Goal: Task Accomplishment & Management: Complete application form

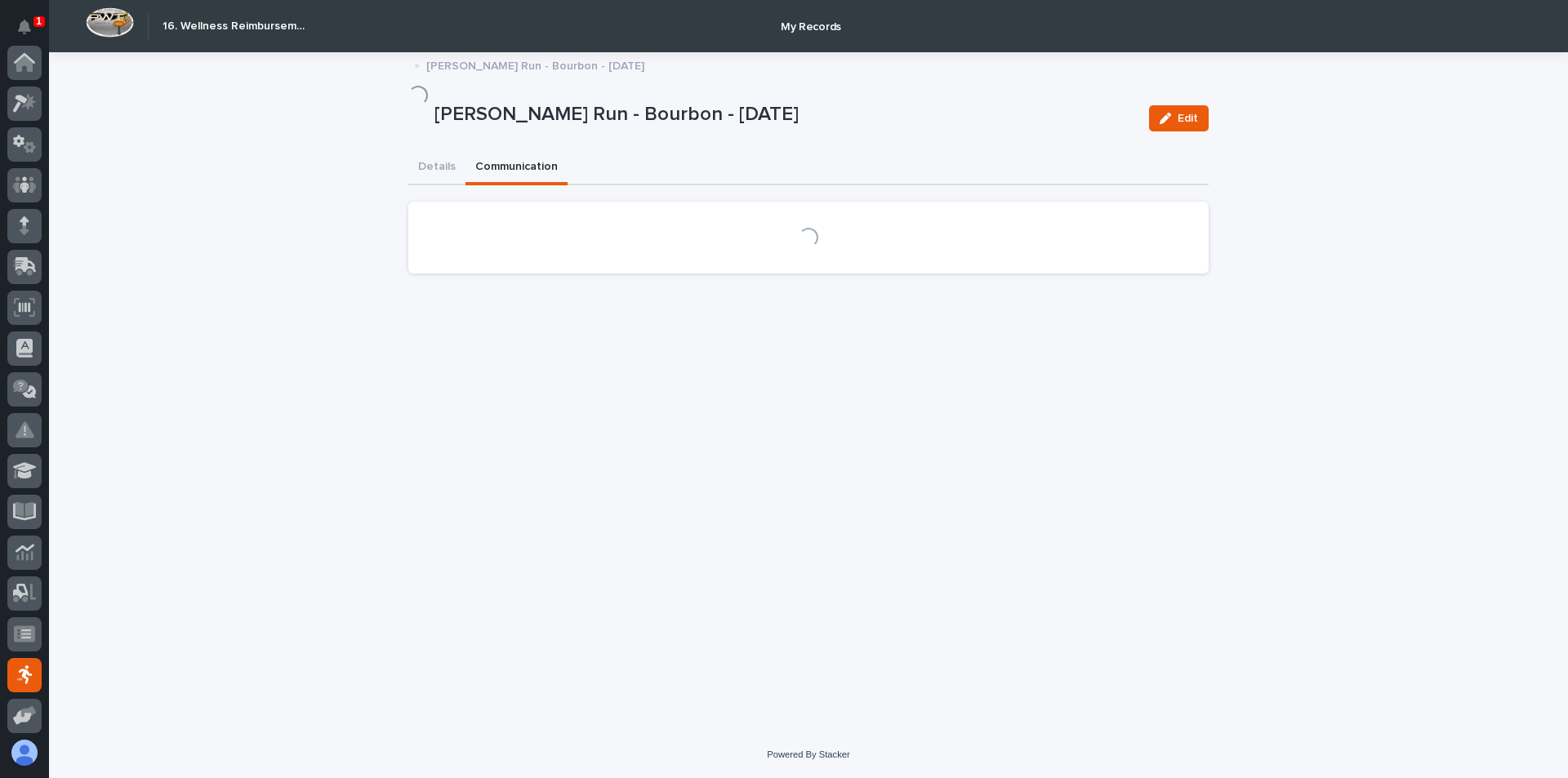
scroll to position [208, 0]
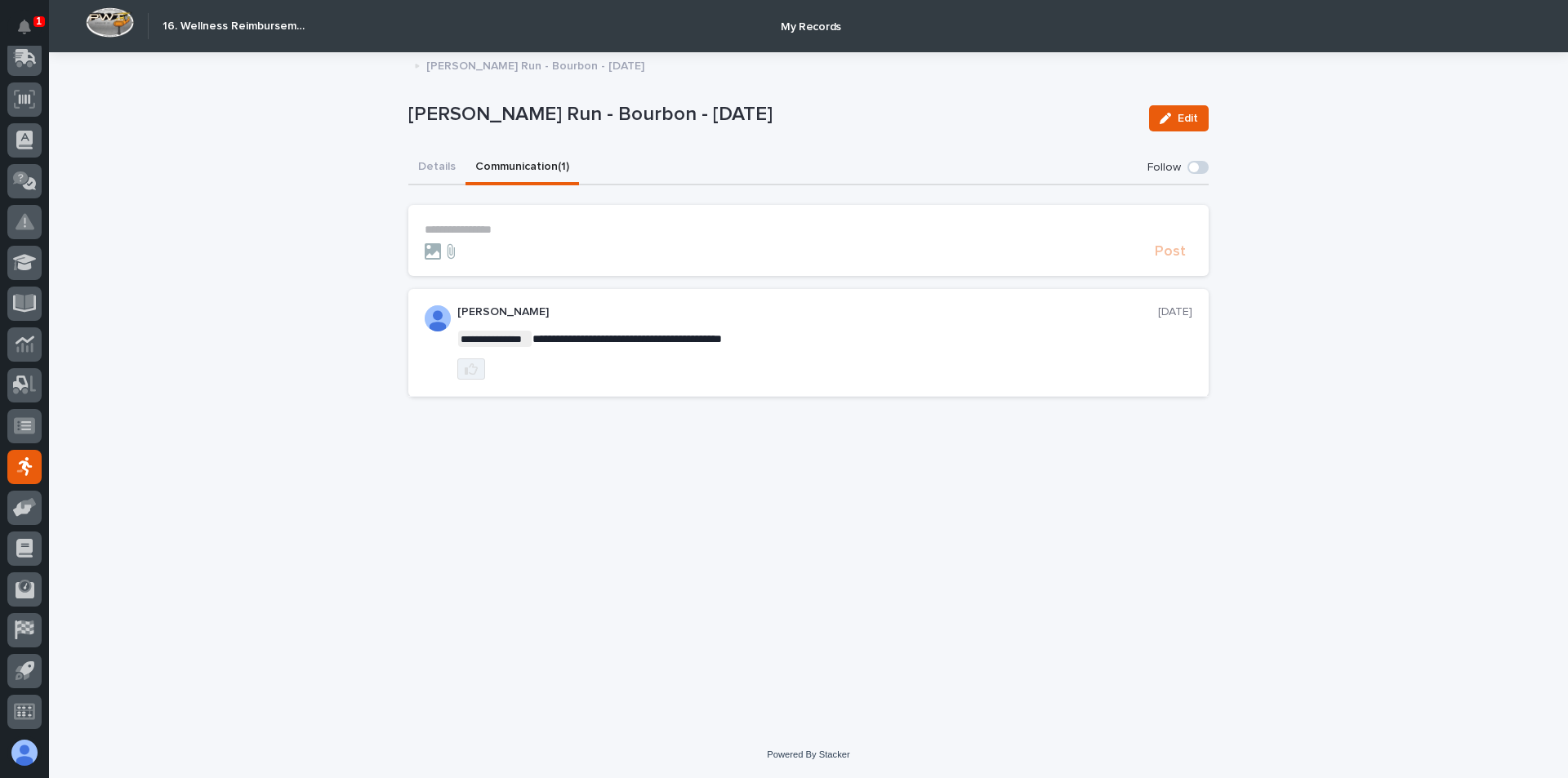
click at [471, 367] on icon "button" at bounding box center [471, 369] width 13 height 13
click at [463, 223] on p "**********" at bounding box center [808, 230] width 767 height 14
click at [1171, 254] on span "Post" at bounding box center [1170, 256] width 31 height 15
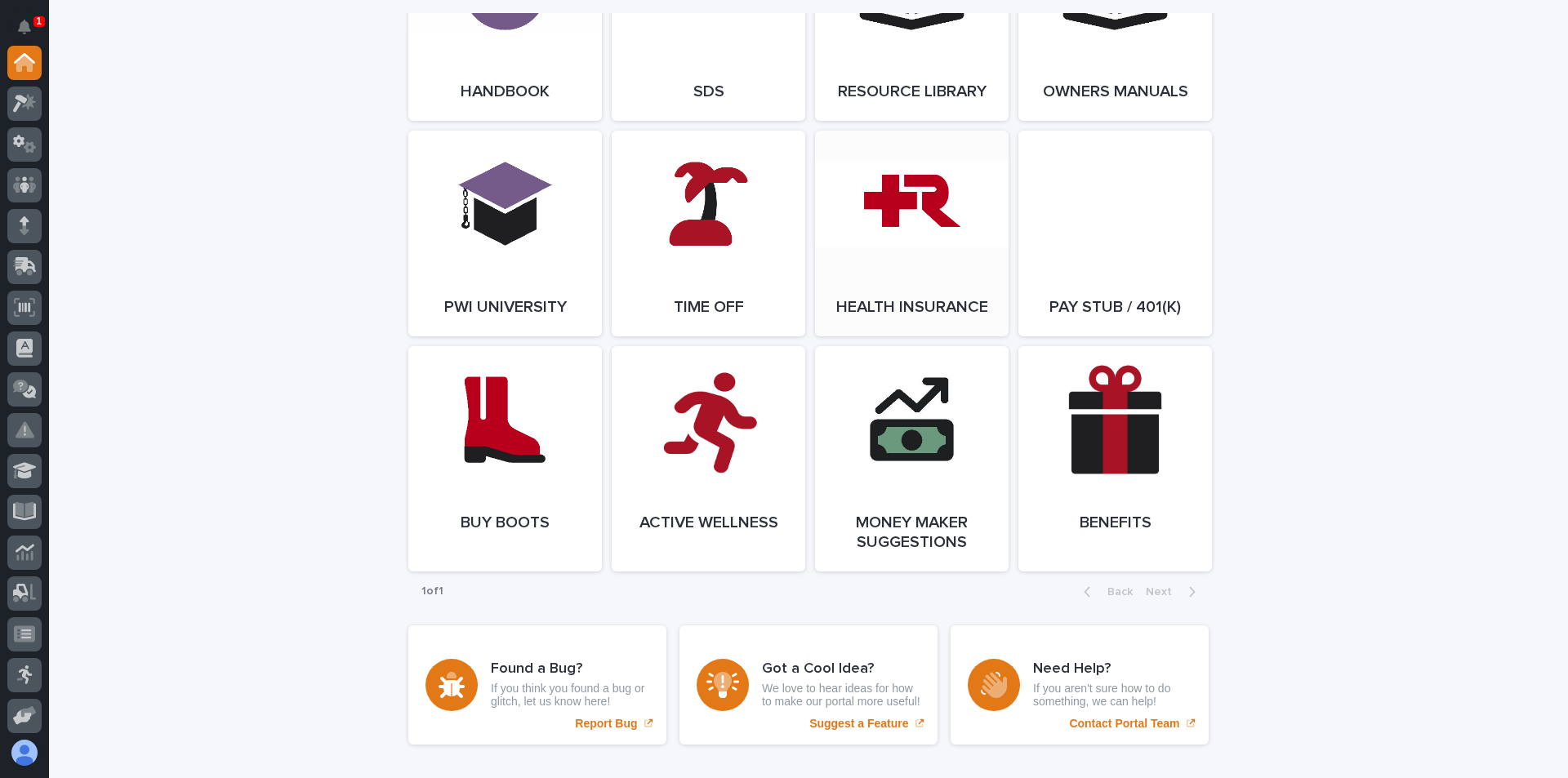
scroll to position [2144, 0]
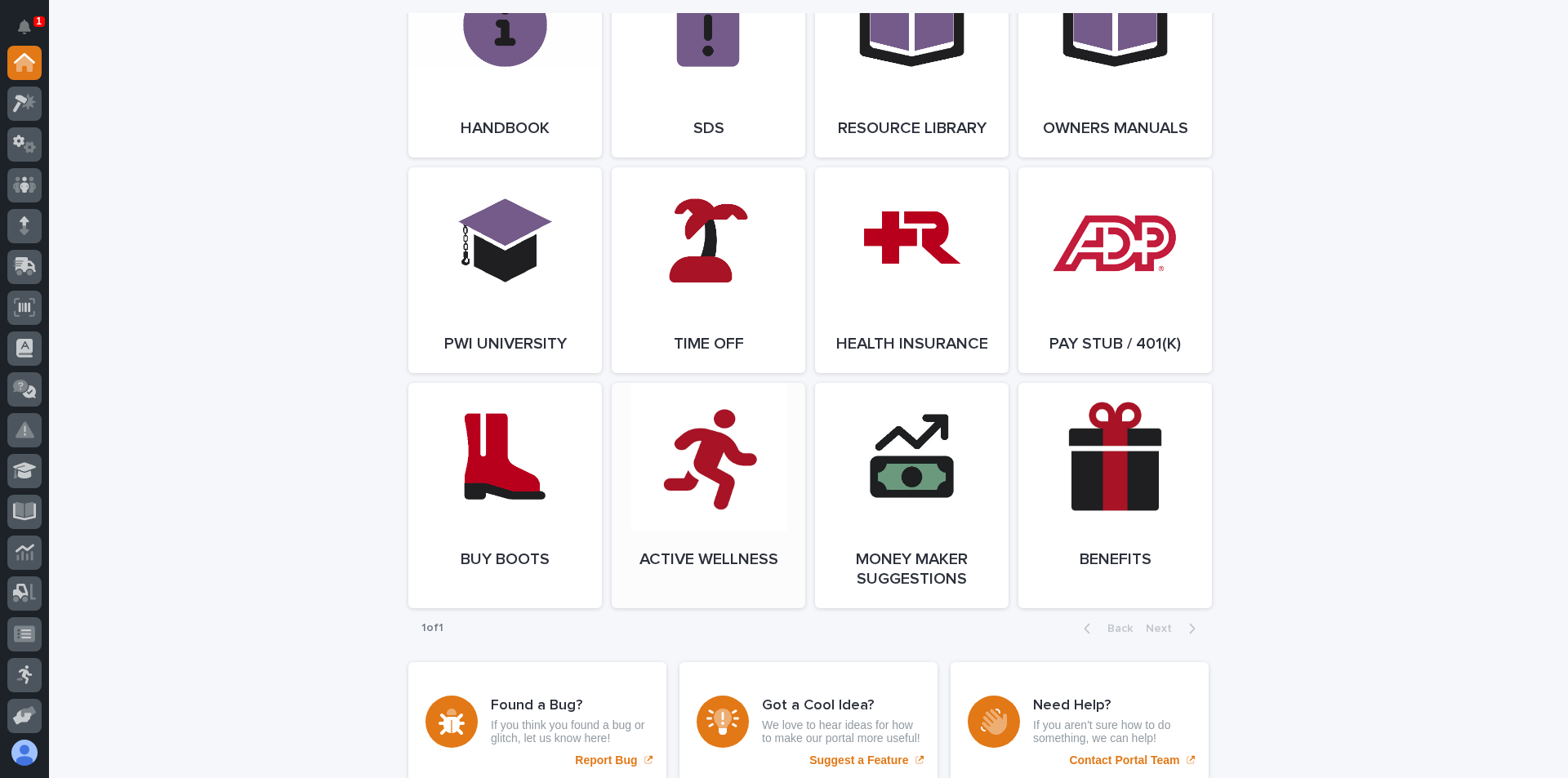
click at [729, 499] on link "Open Link" at bounding box center [708, 495] width 194 height 225
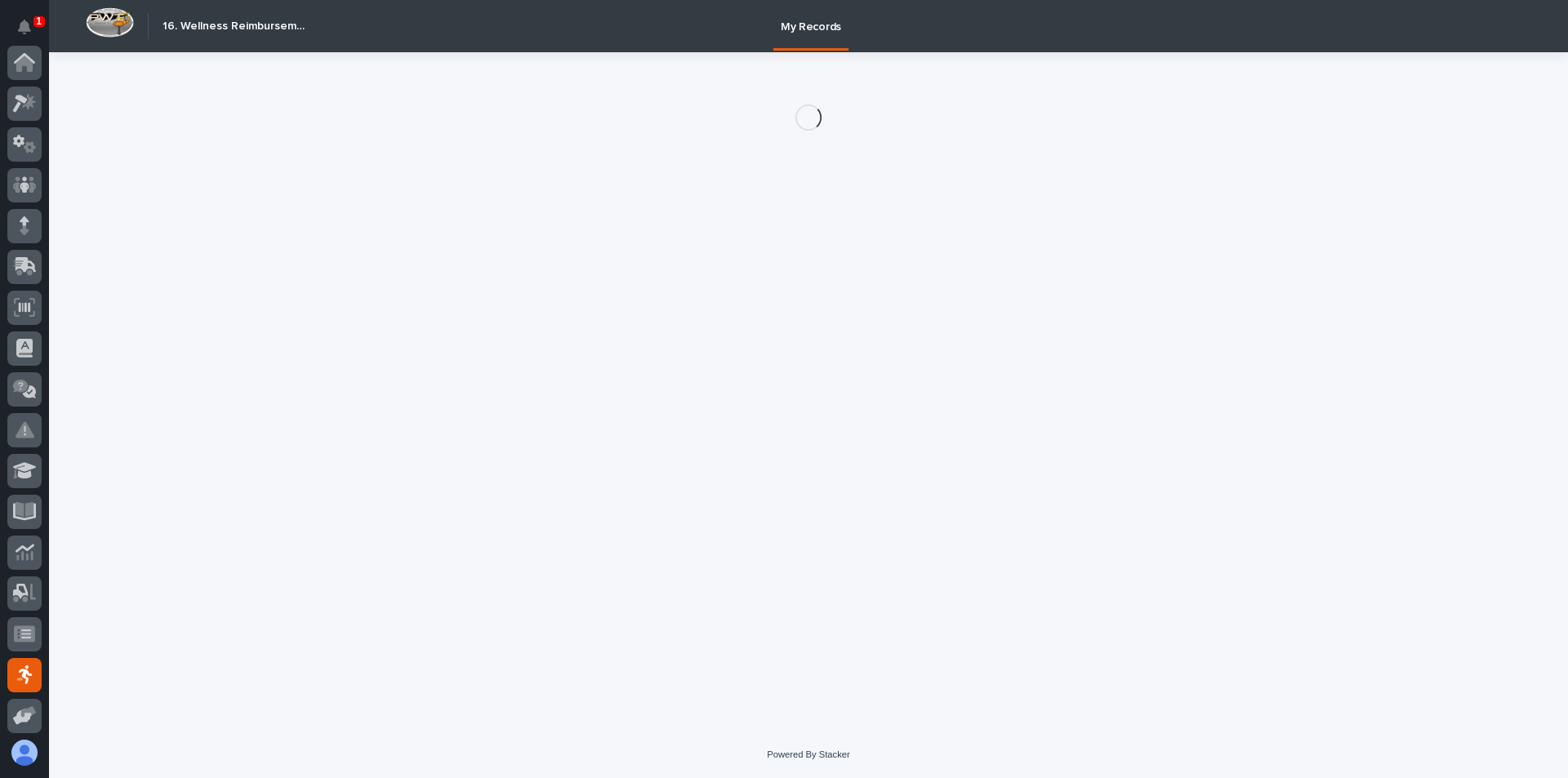
scroll to position [208, 0]
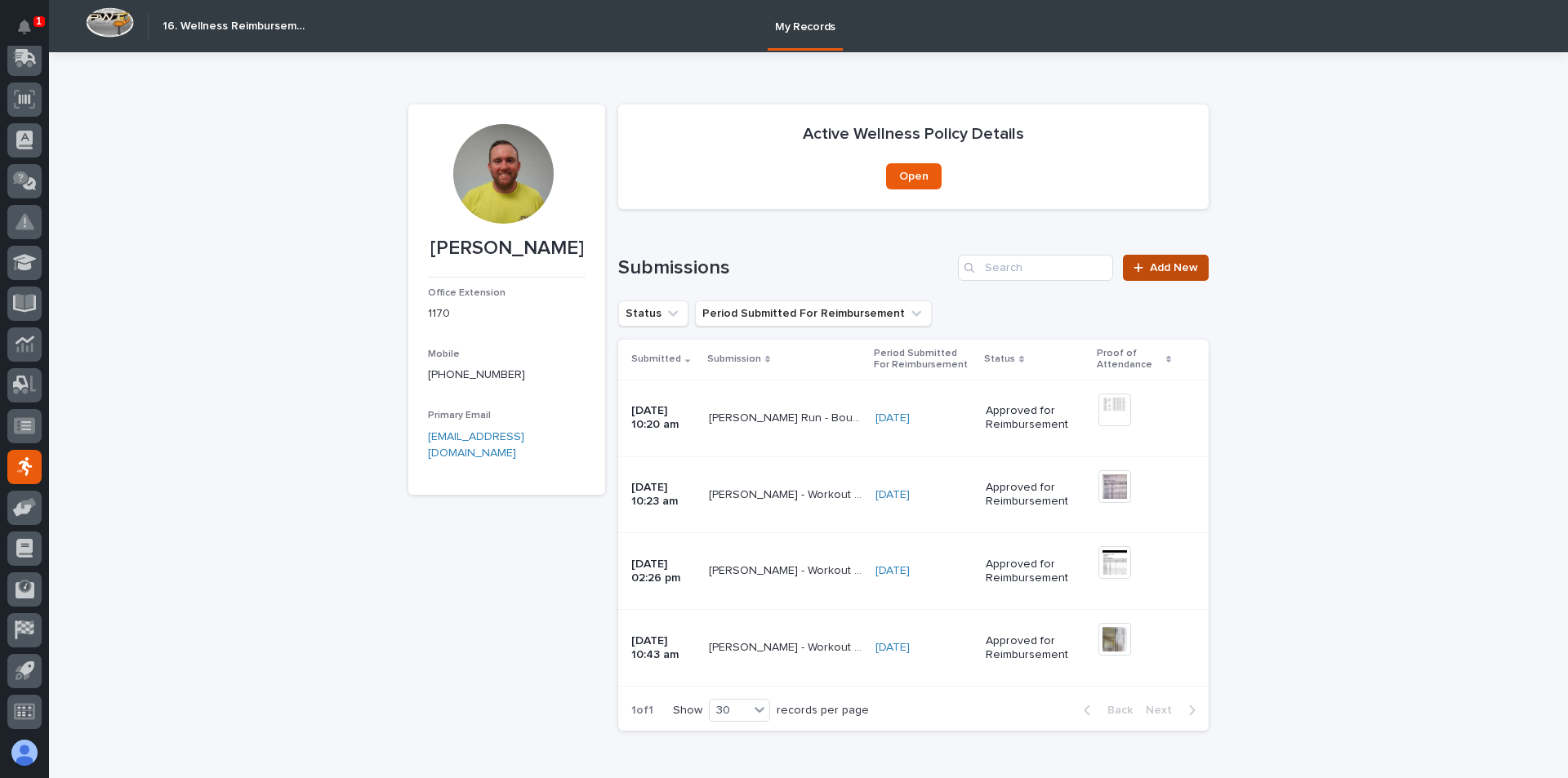
click at [1157, 262] on span "Add New" at bounding box center [1173, 267] width 48 height 11
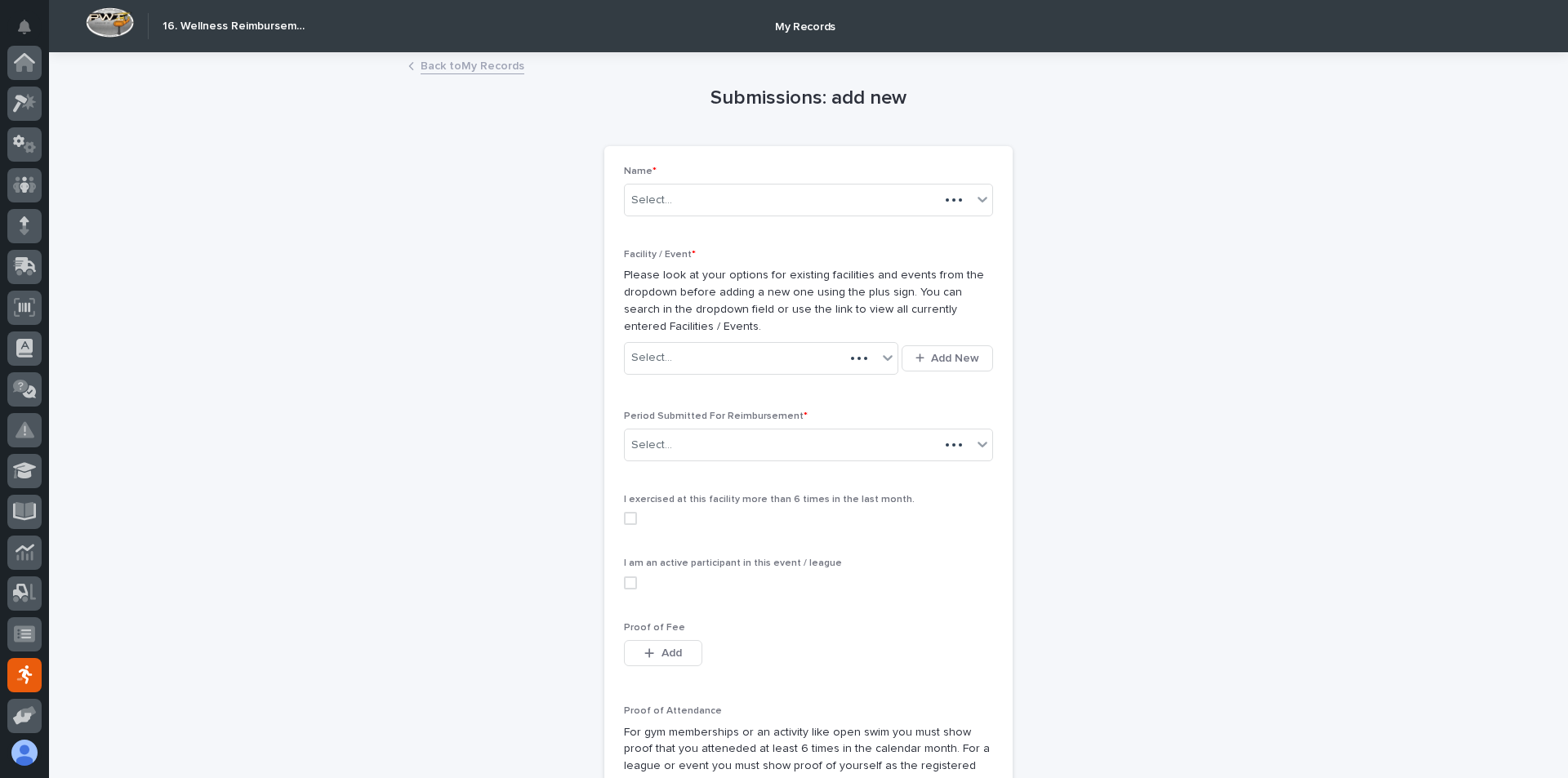
scroll to position [208, 0]
click at [725, 361] on div "Select..." at bounding box center [751, 358] width 253 height 27
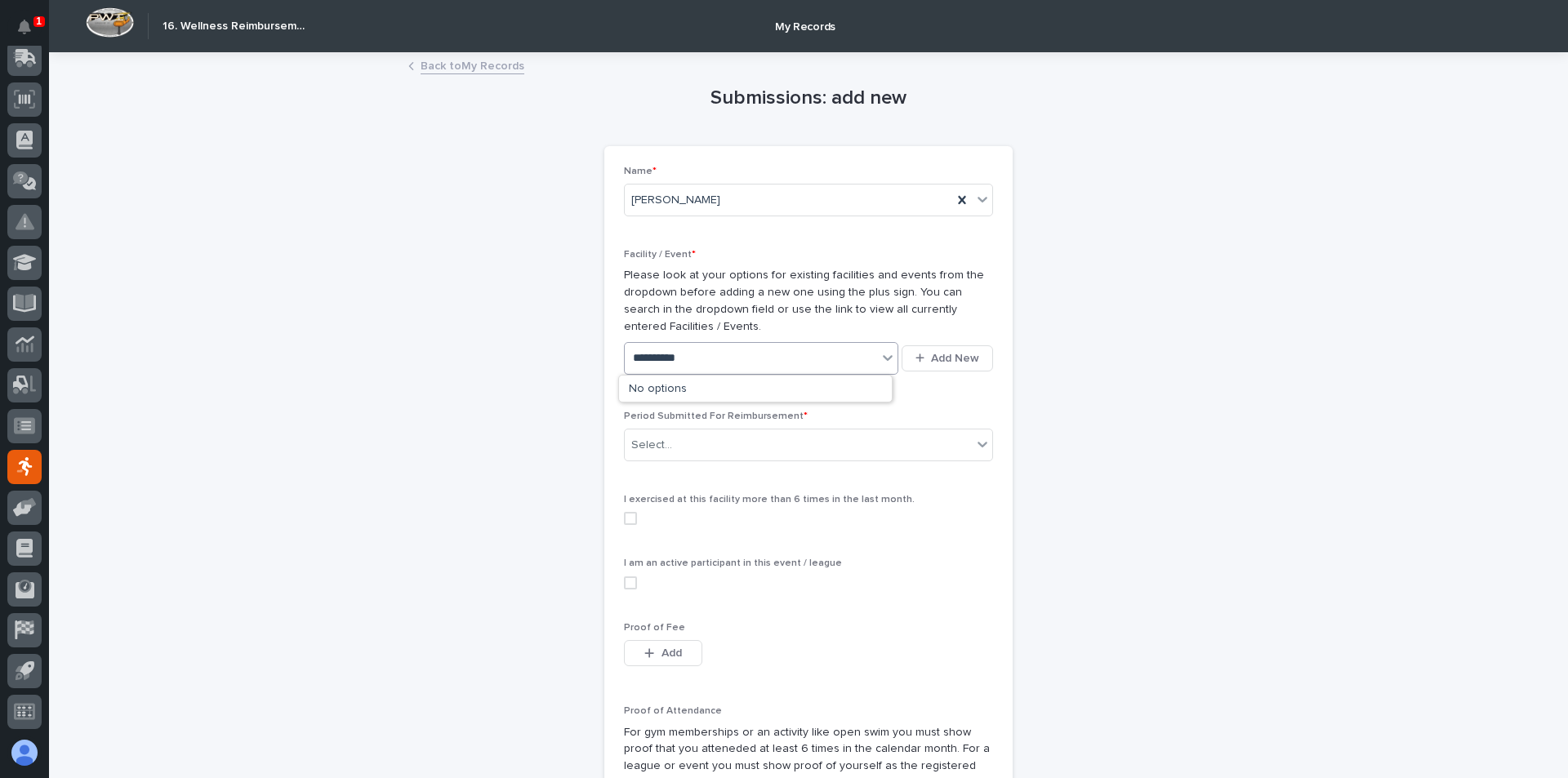
type input "*********"
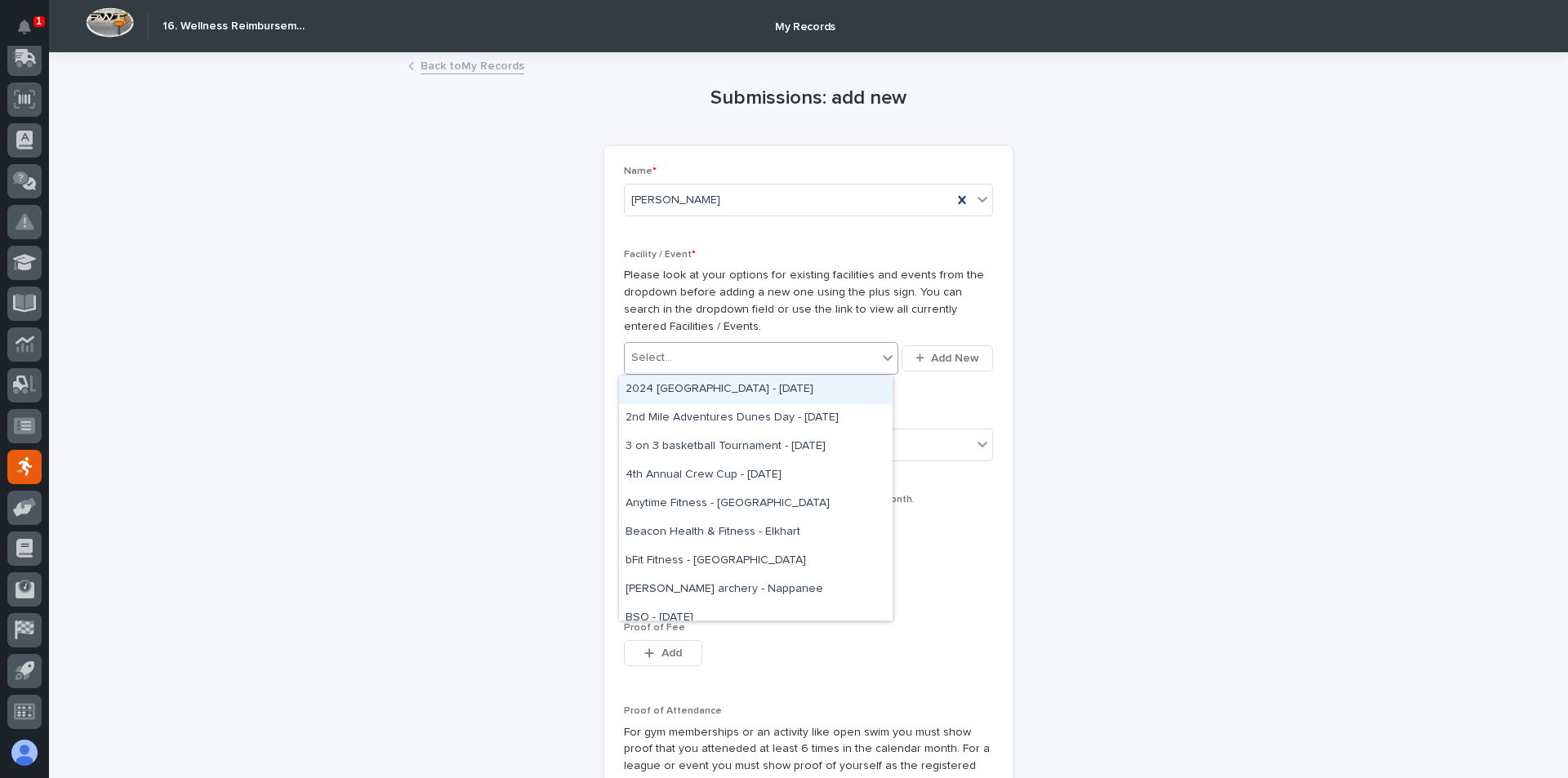
click at [697, 353] on div "Select..." at bounding box center [751, 358] width 253 height 27
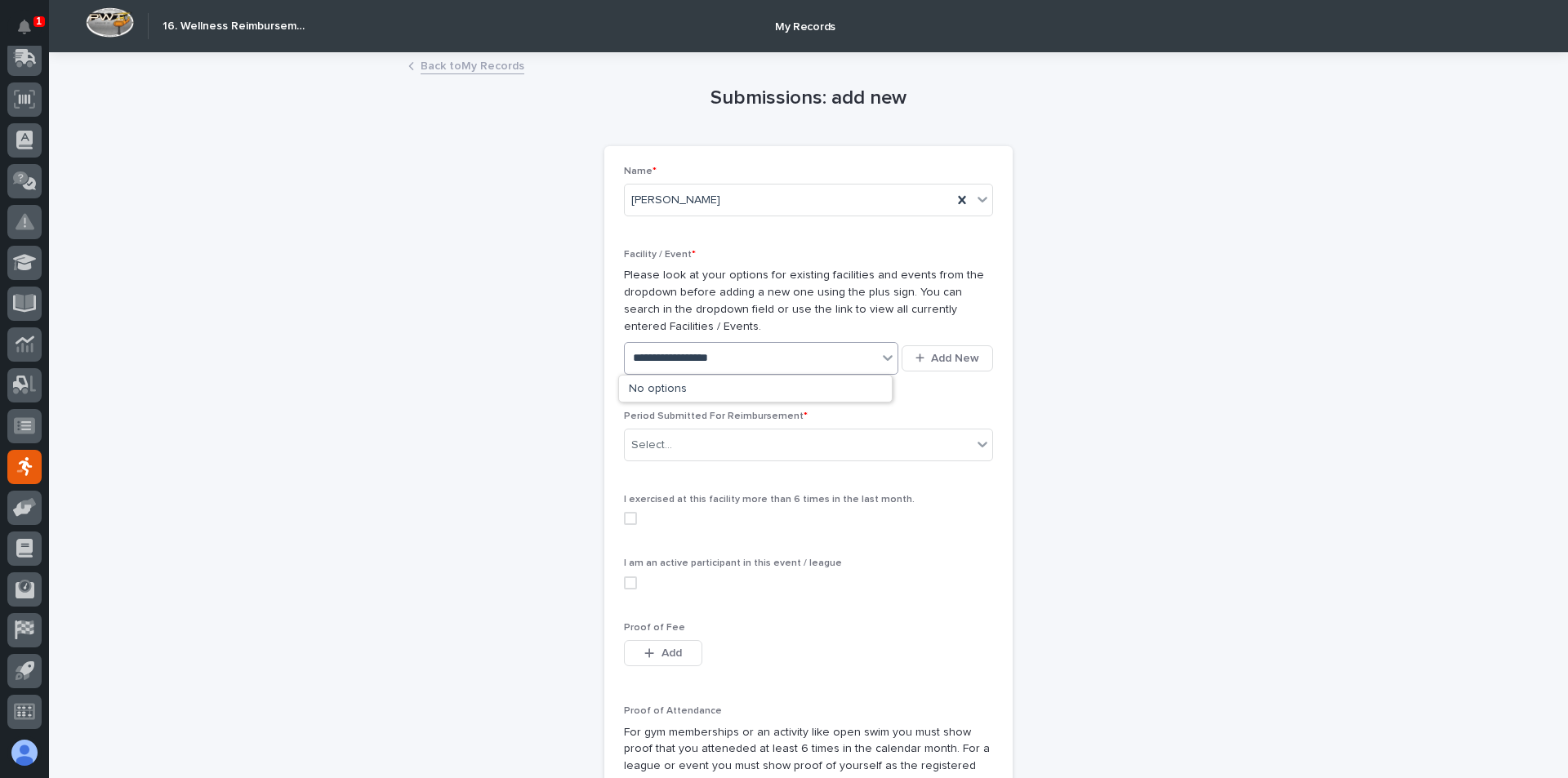
type input "**********"
click at [932, 401] on div "Name * [PERSON_NAME] Facility / Event * Please look at your options for existin…" at bounding box center [808, 648] width 369 height 965
click at [839, 440] on div "Select..." at bounding box center [798, 444] width 347 height 27
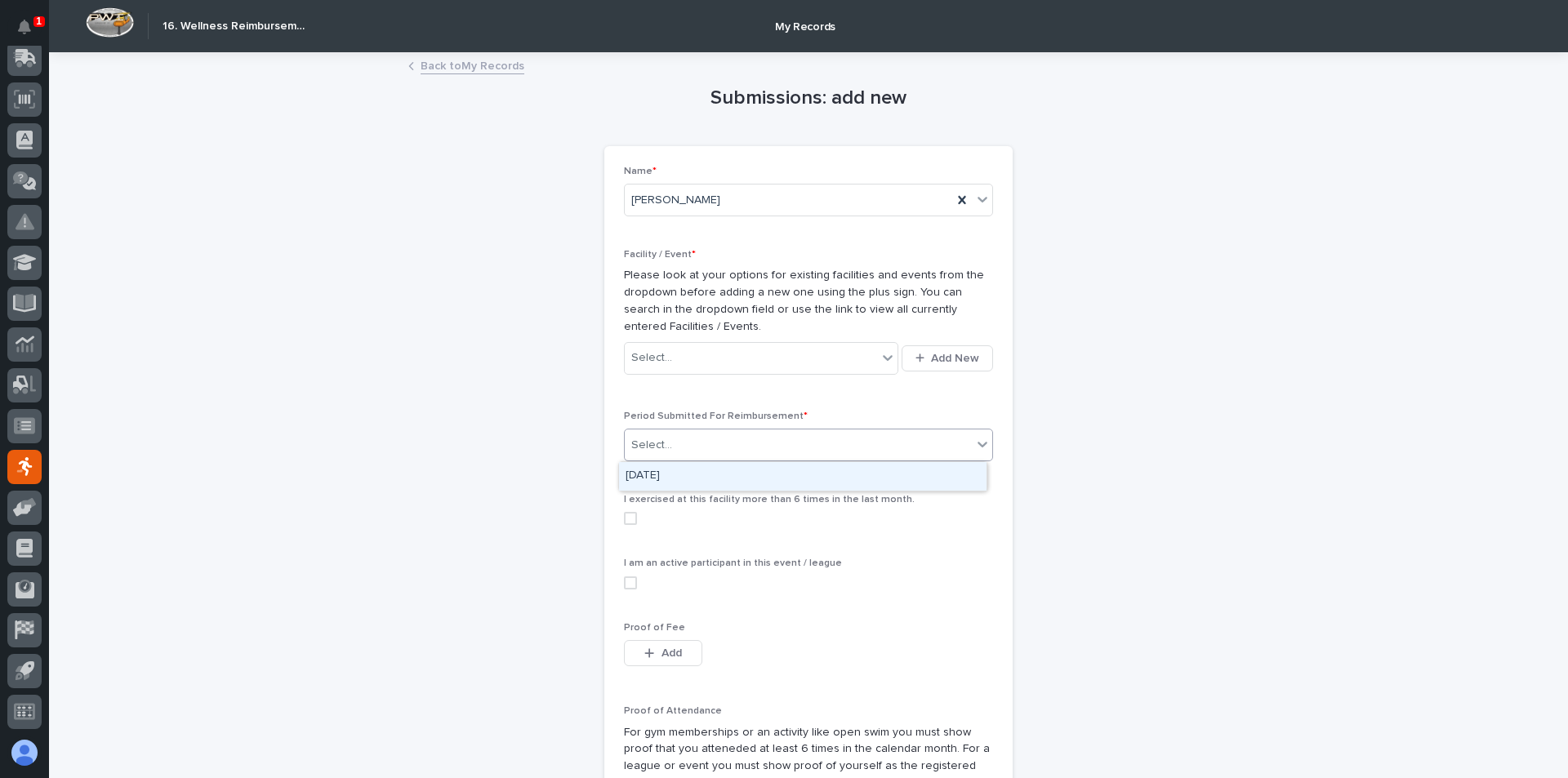
click at [839, 440] on div "Select..." at bounding box center [798, 444] width 347 height 27
click at [715, 353] on div "Select..." at bounding box center [751, 358] width 253 height 27
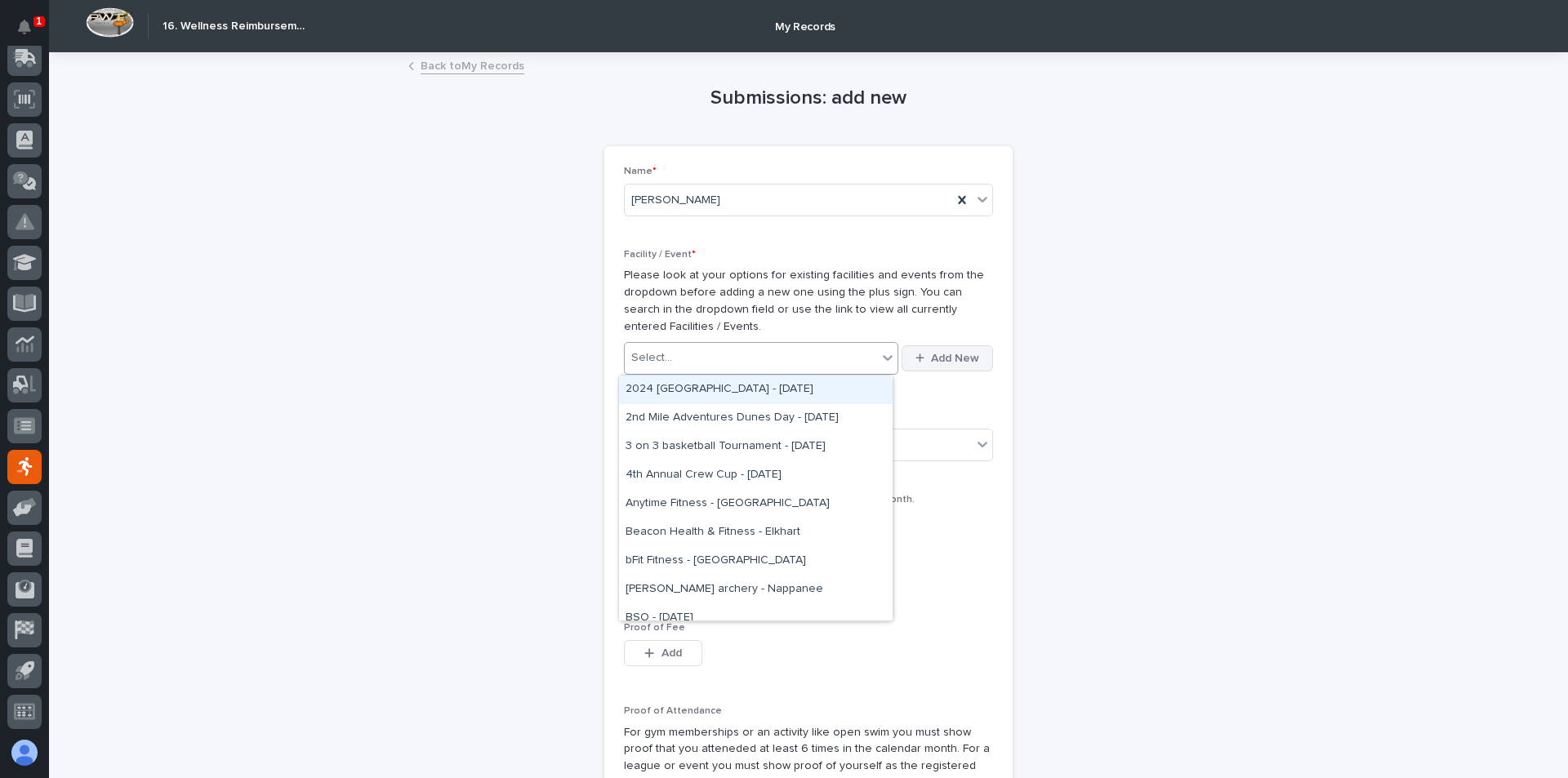
click at [981, 366] on button "Add New" at bounding box center [946, 358] width 91 height 26
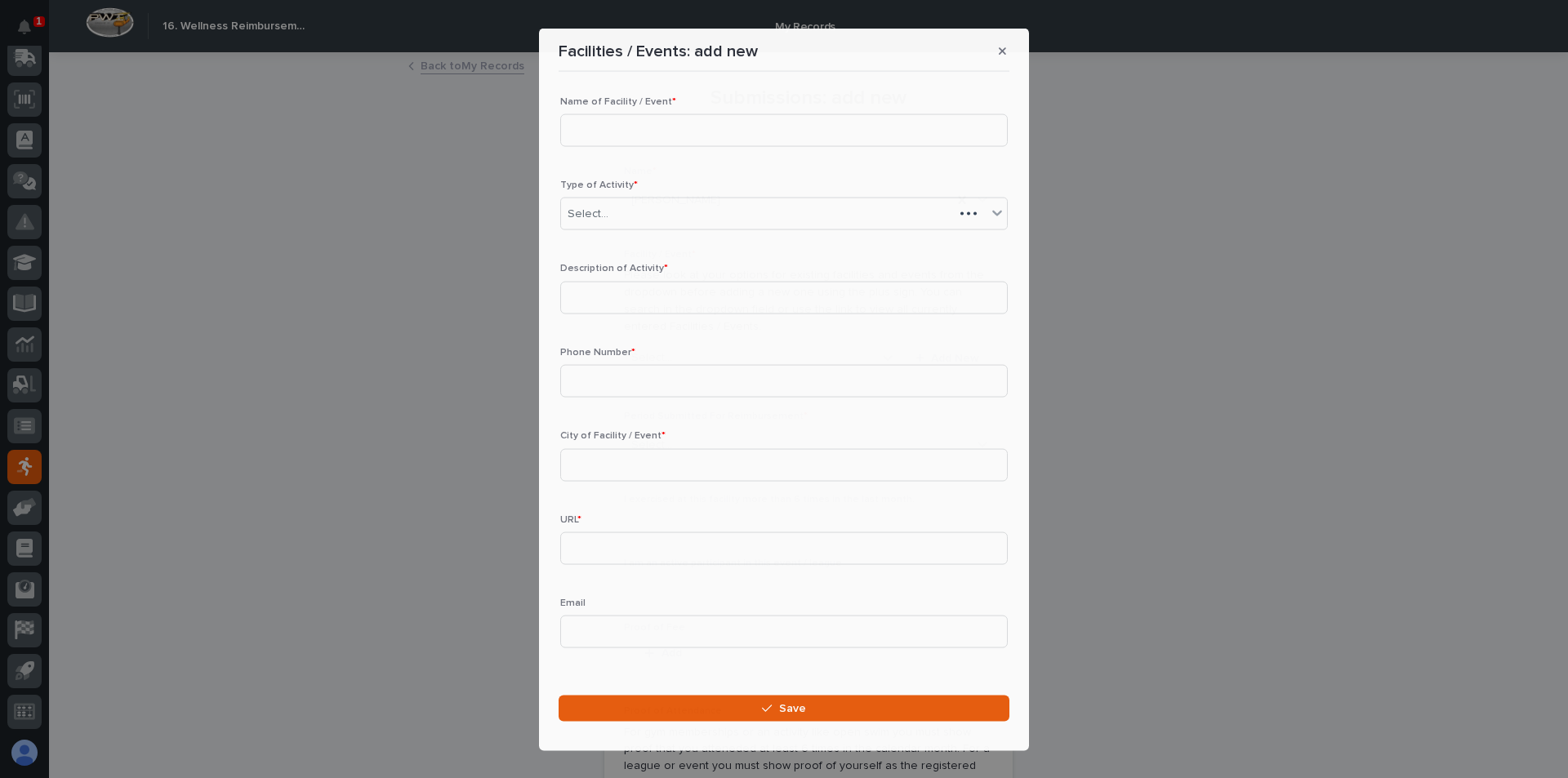
drag, startPoint x: 981, startPoint y: 366, endPoint x: 954, endPoint y: 355, distance: 29.2
click at [954, 355] on p "Phone Number *" at bounding box center [783, 351] width 447 height 11
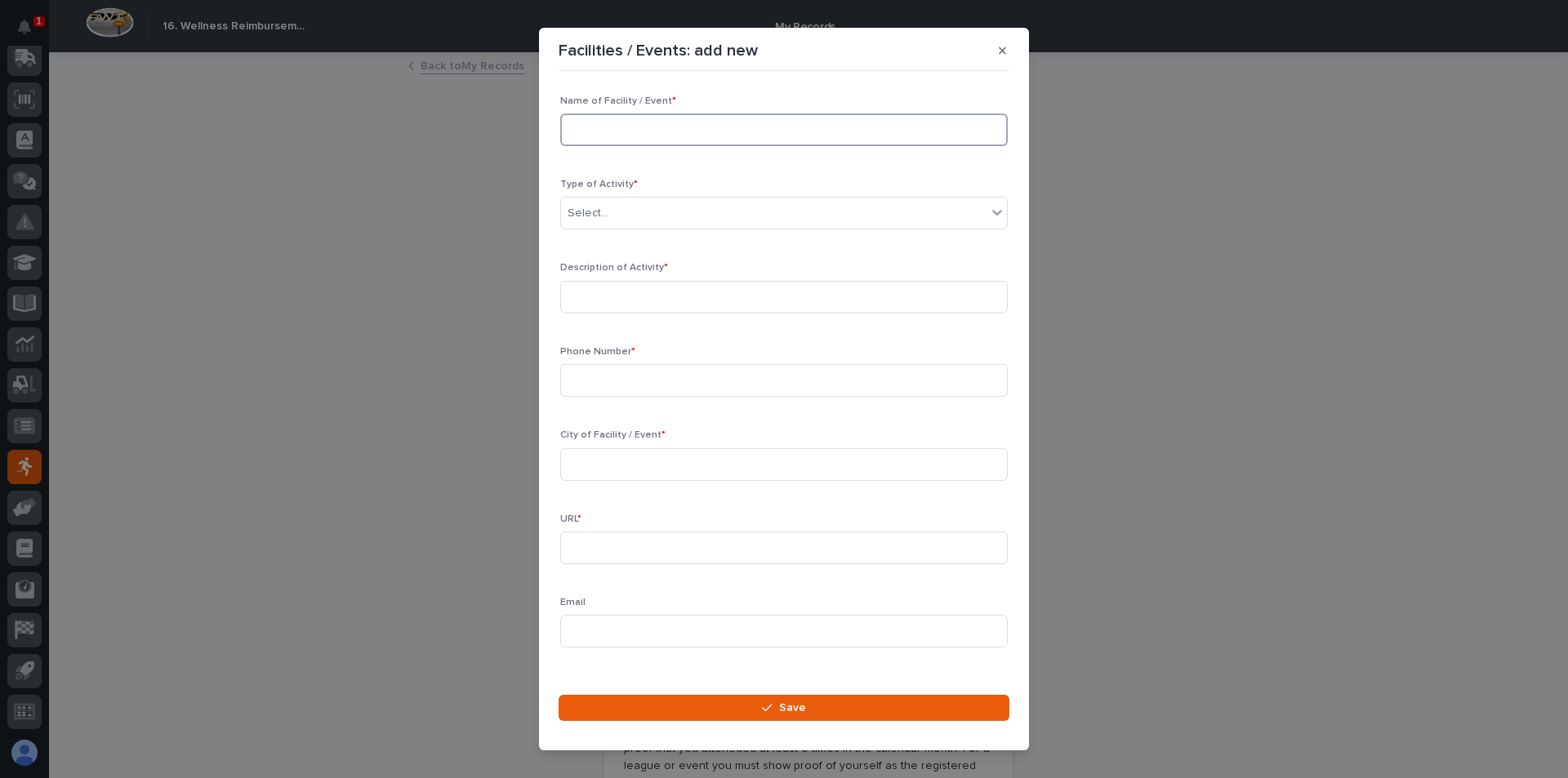
click at [650, 124] on input at bounding box center [783, 129] width 447 height 32
click at [405, 126] on div "Facilities / Events: add new Loading... Saving… Loading... Saving… Loading... S…" at bounding box center [784, 389] width 1568 height 778
click at [701, 218] on div "Select..." at bounding box center [773, 213] width 425 height 27
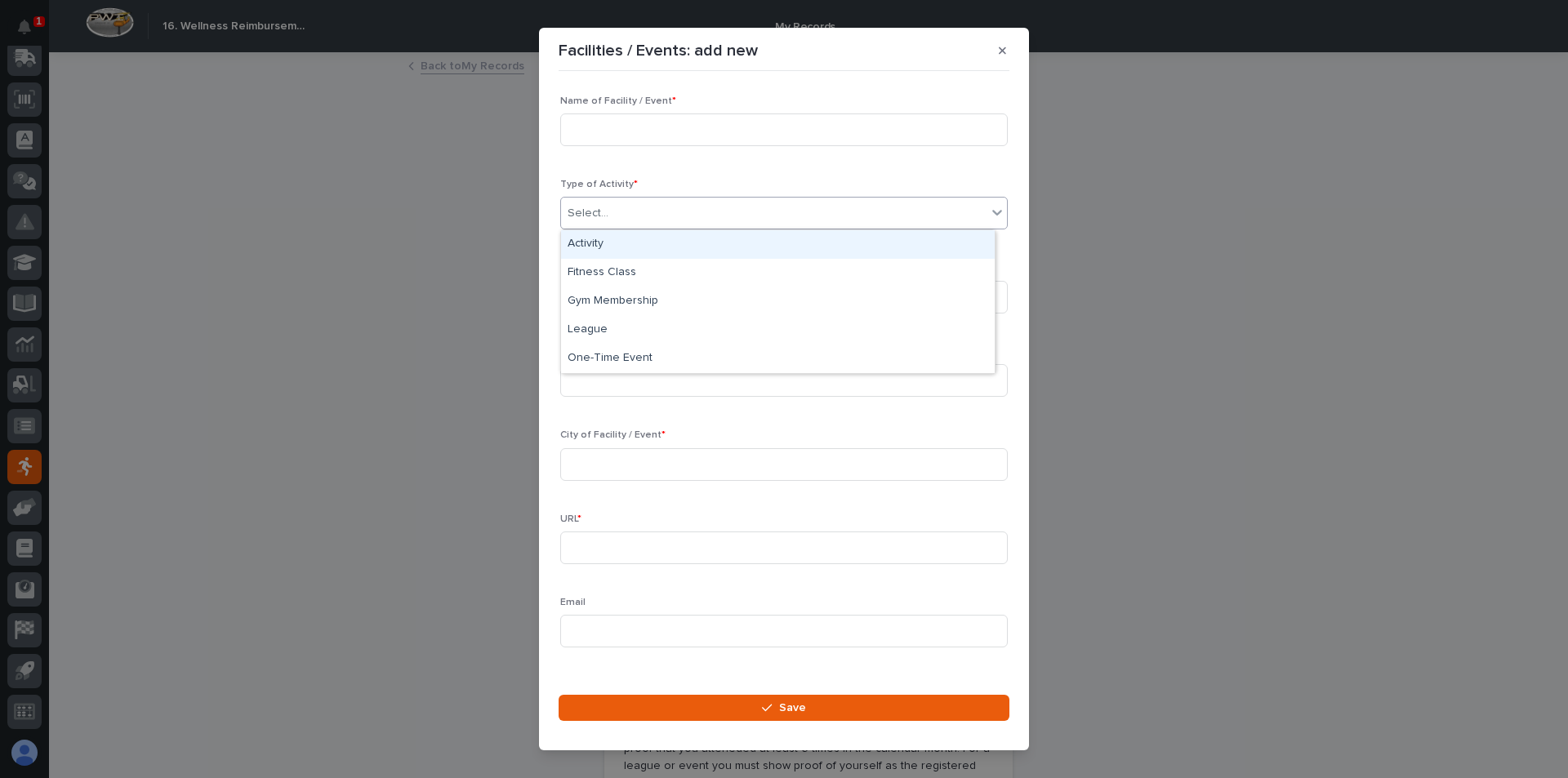
click at [657, 249] on div "Activity" at bounding box center [778, 244] width 434 height 29
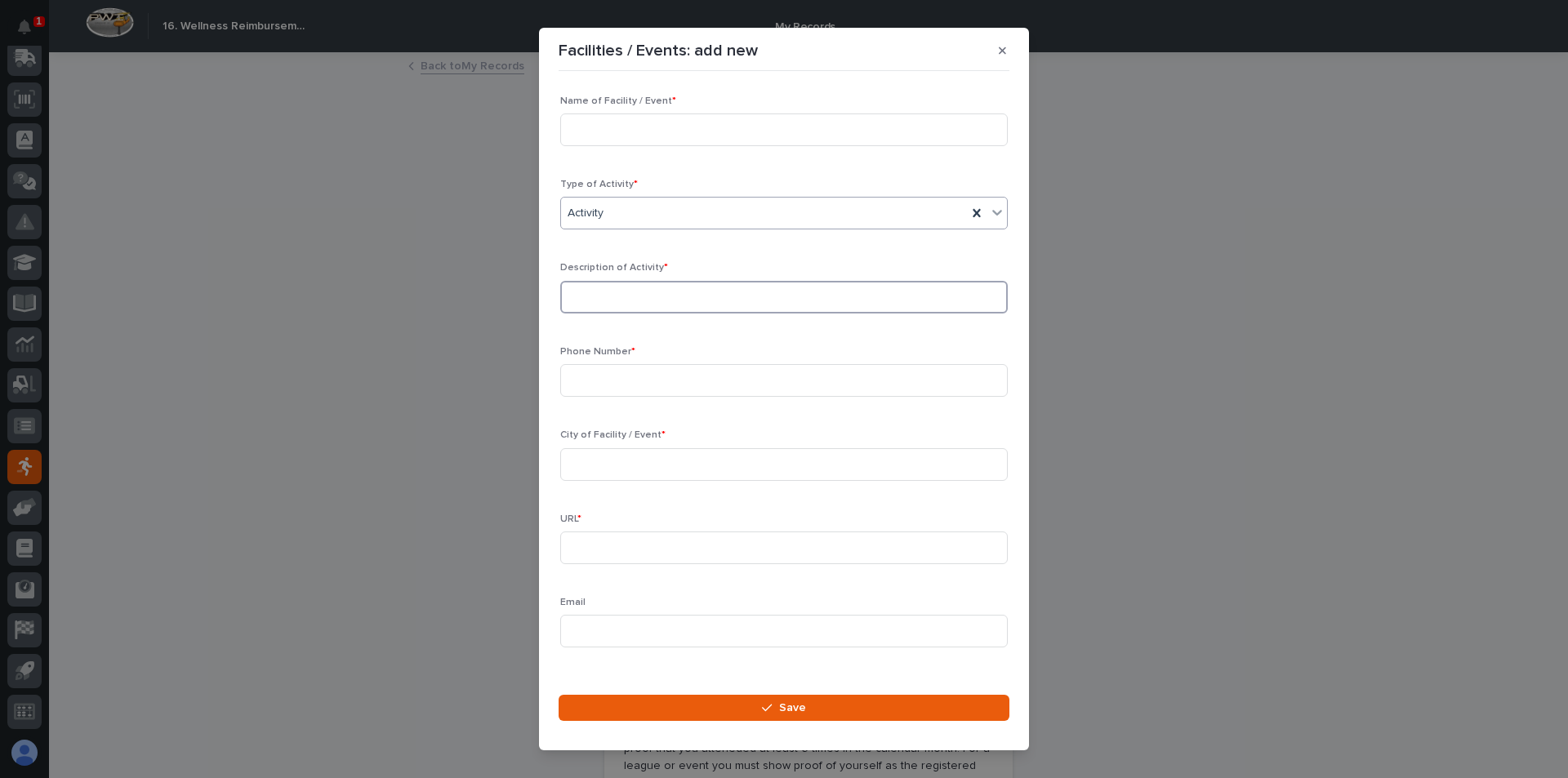
click at [636, 291] on input at bounding box center [783, 297] width 447 height 32
type input "%k"
click at [659, 117] on input at bounding box center [783, 129] width 447 height 32
type input "Blueberry Stomp 5k"
drag, startPoint x: 566, startPoint y: 291, endPoint x: 443, endPoint y: 283, distance: 123.3
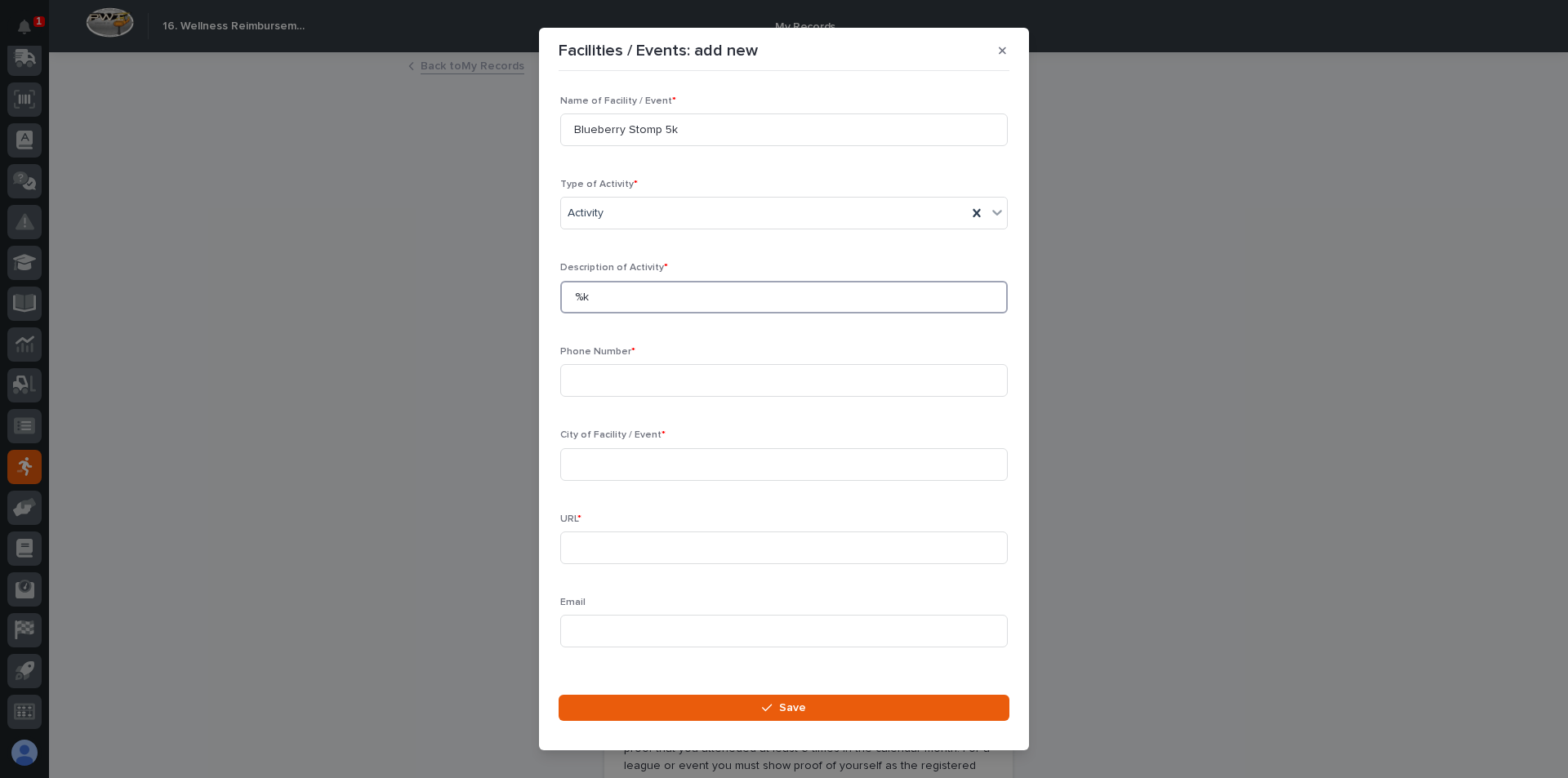
click at [452, 280] on div "Facilities / Events: add new Loading... Saving… Loading... Saving… Loading... S…" at bounding box center [784, 389] width 1568 height 778
type input "5k run"
click at [632, 467] on input at bounding box center [783, 464] width 447 height 32
type input "Plymouth [US_STATE]"
paste input "[URL][DOMAIN_NAME]"
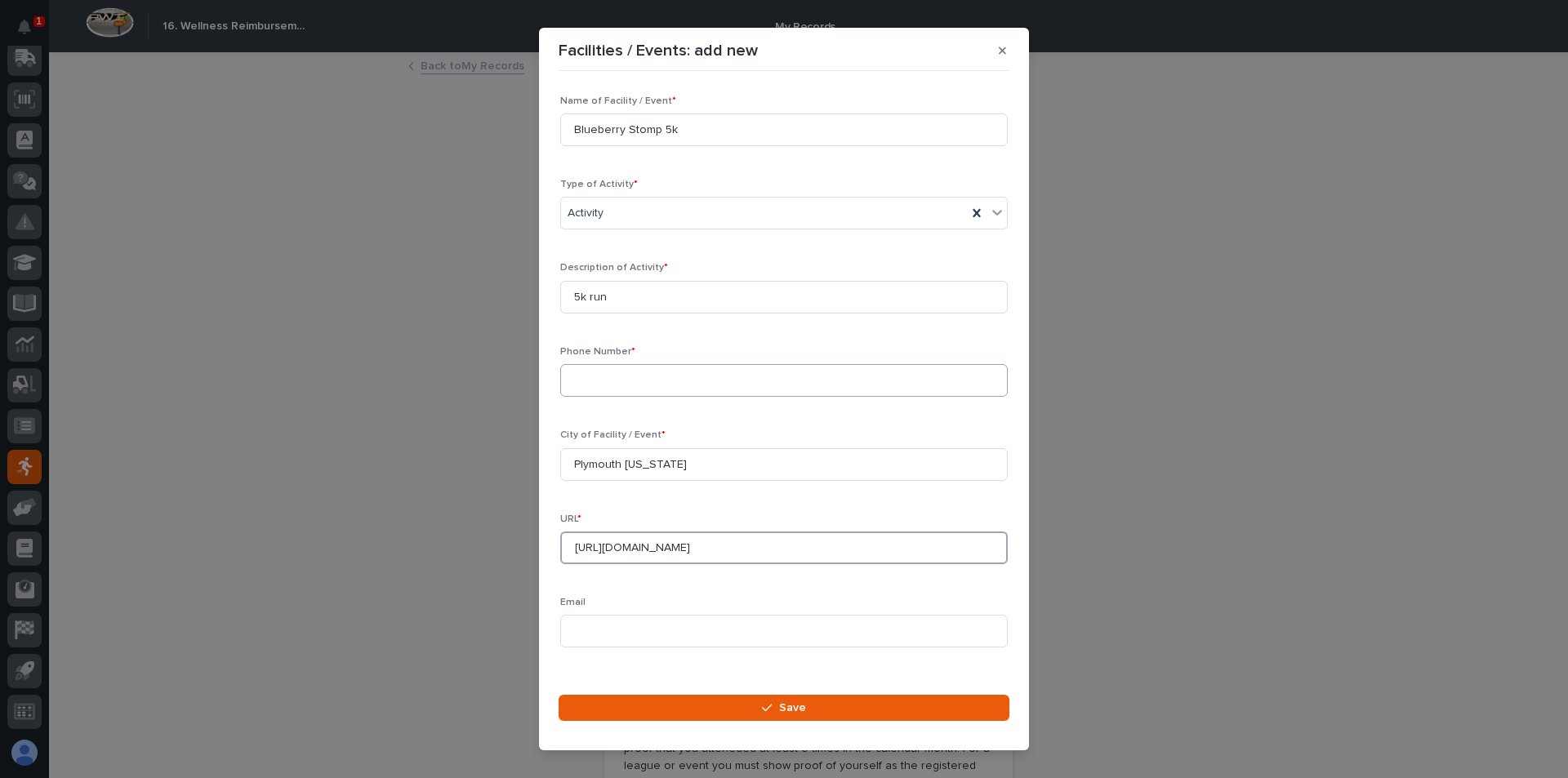
type input "[URL][DOMAIN_NAME]"
click at [615, 368] on input at bounding box center [783, 380] width 447 height 32
click at [576, 386] on input at bounding box center [783, 380] width 447 height 32
click at [588, 378] on input at bounding box center [783, 380] width 447 height 32
click at [633, 384] on input at bounding box center [783, 380] width 447 height 32
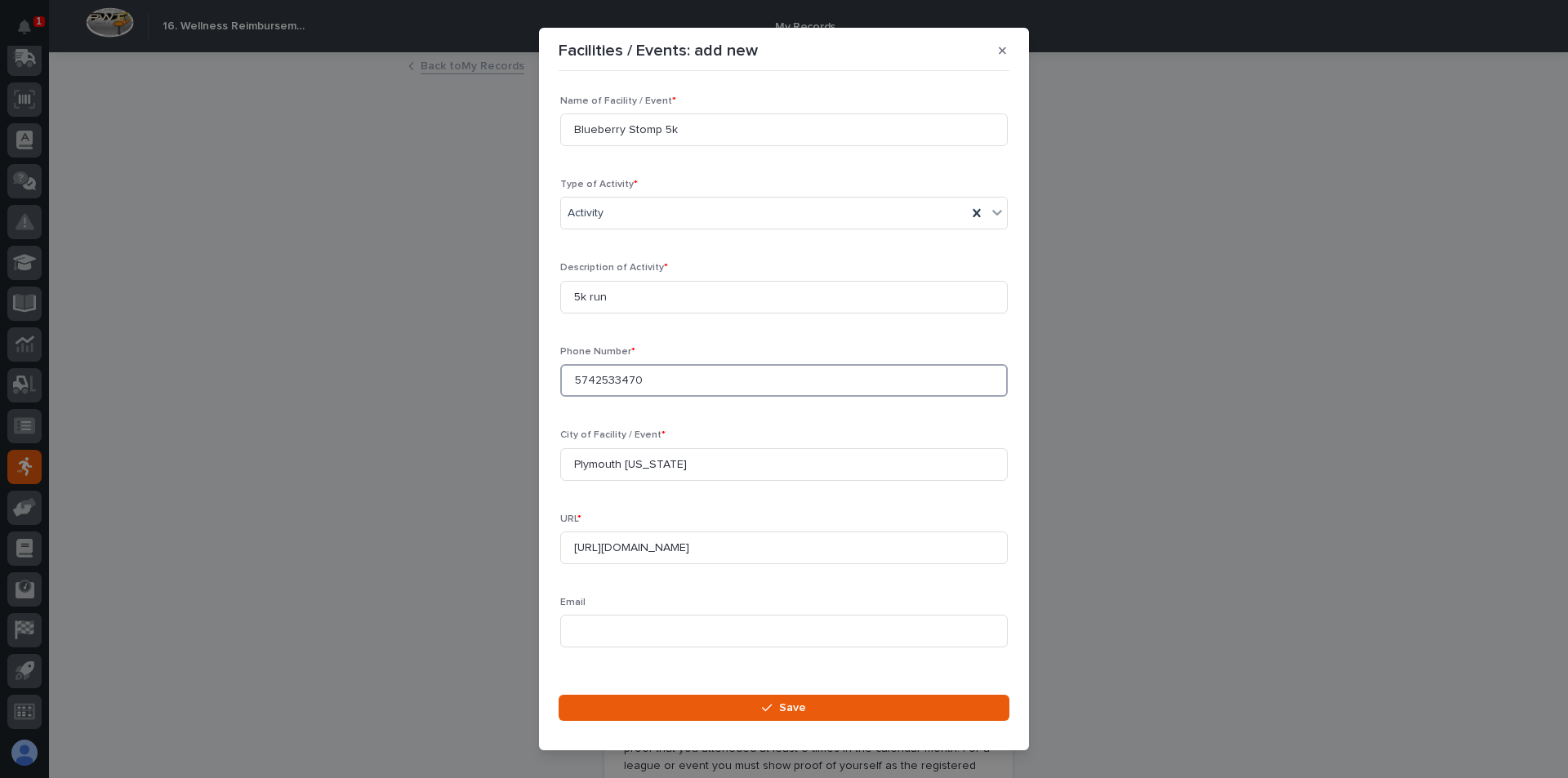
type input "5742533470"
click at [291, 448] on div "Facilities / Events: add new Loading... Saving… Loading... Saving… Loading... S…" at bounding box center [784, 389] width 1568 height 778
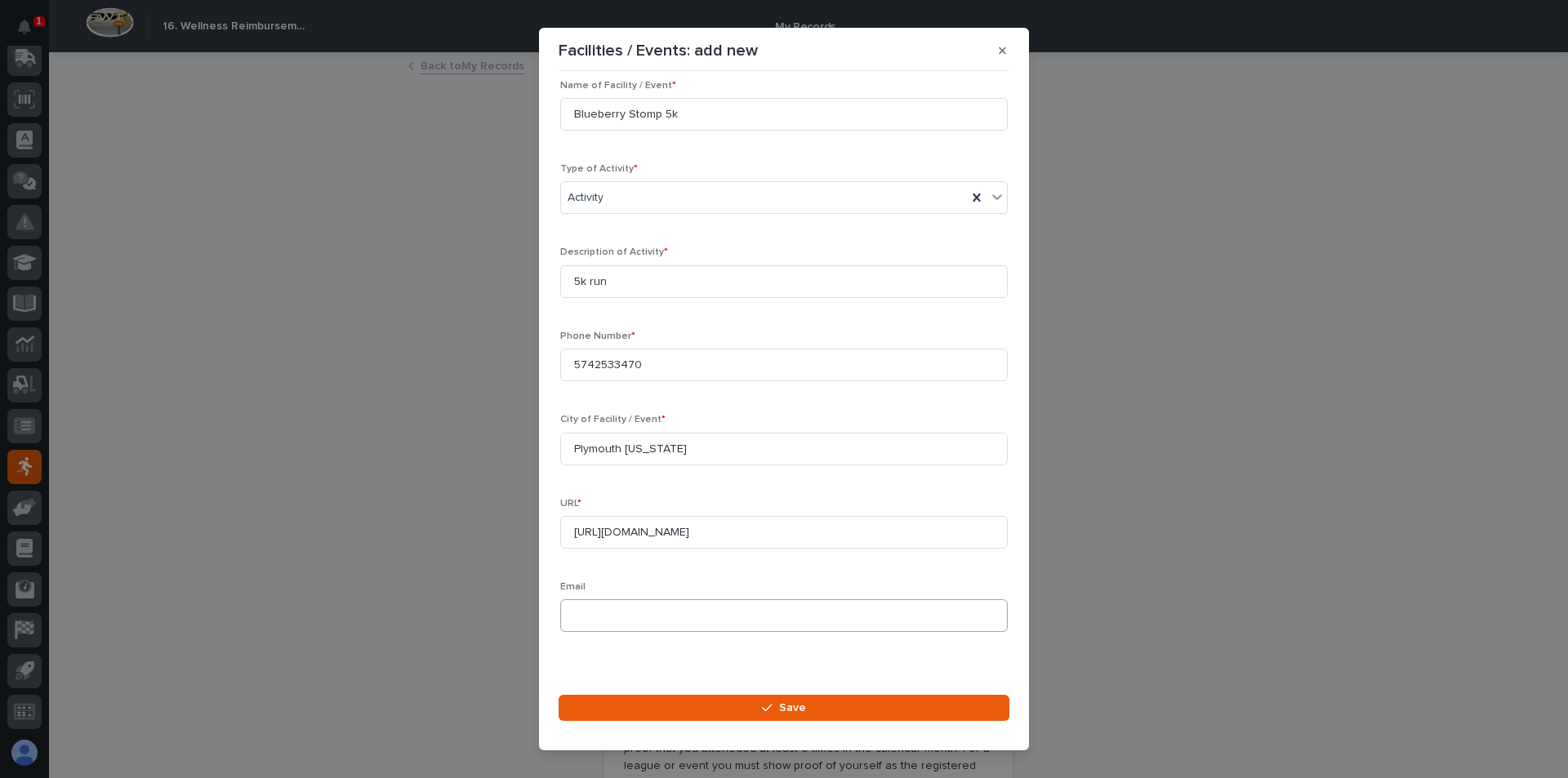
scroll to position [0, 0]
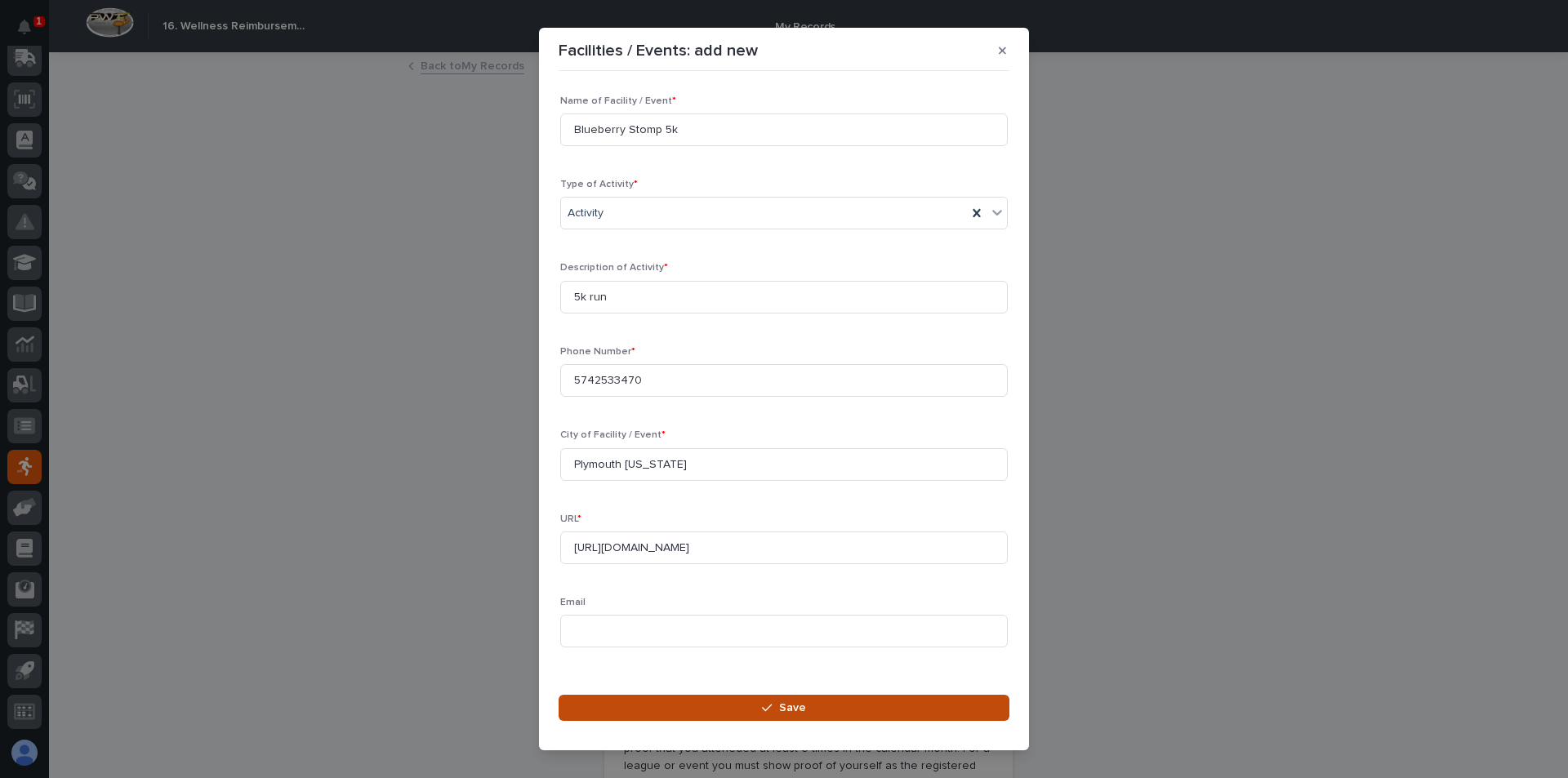
click at [826, 704] on button "Save" at bounding box center [784, 707] width 451 height 26
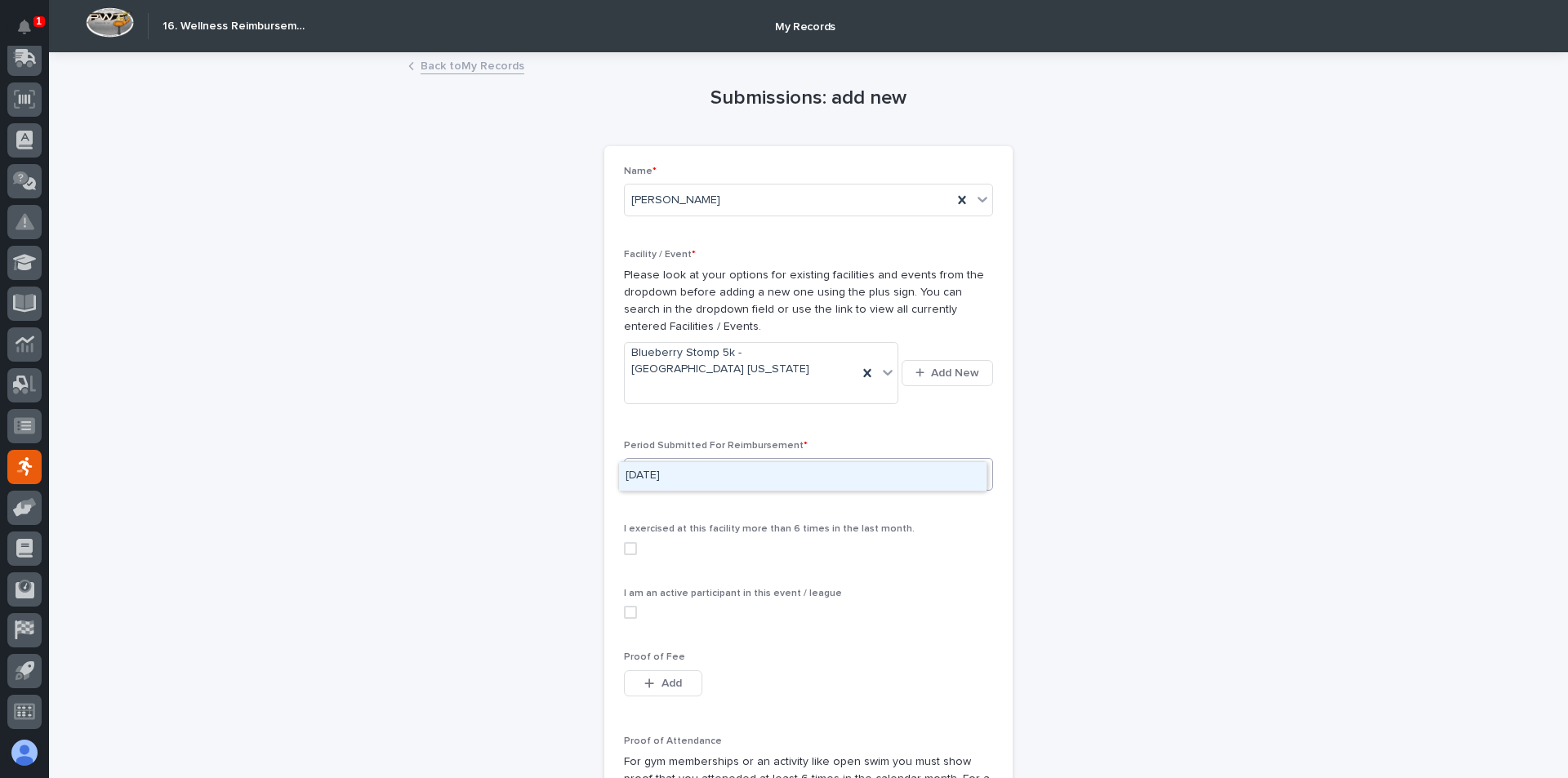
click at [721, 461] on div "Select..." at bounding box center [798, 474] width 347 height 27
click at [726, 477] on div "[DATE]" at bounding box center [802, 476] width 367 height 29
click at [624, 606] on span at bounding box center [630, 612] width 13 height 13
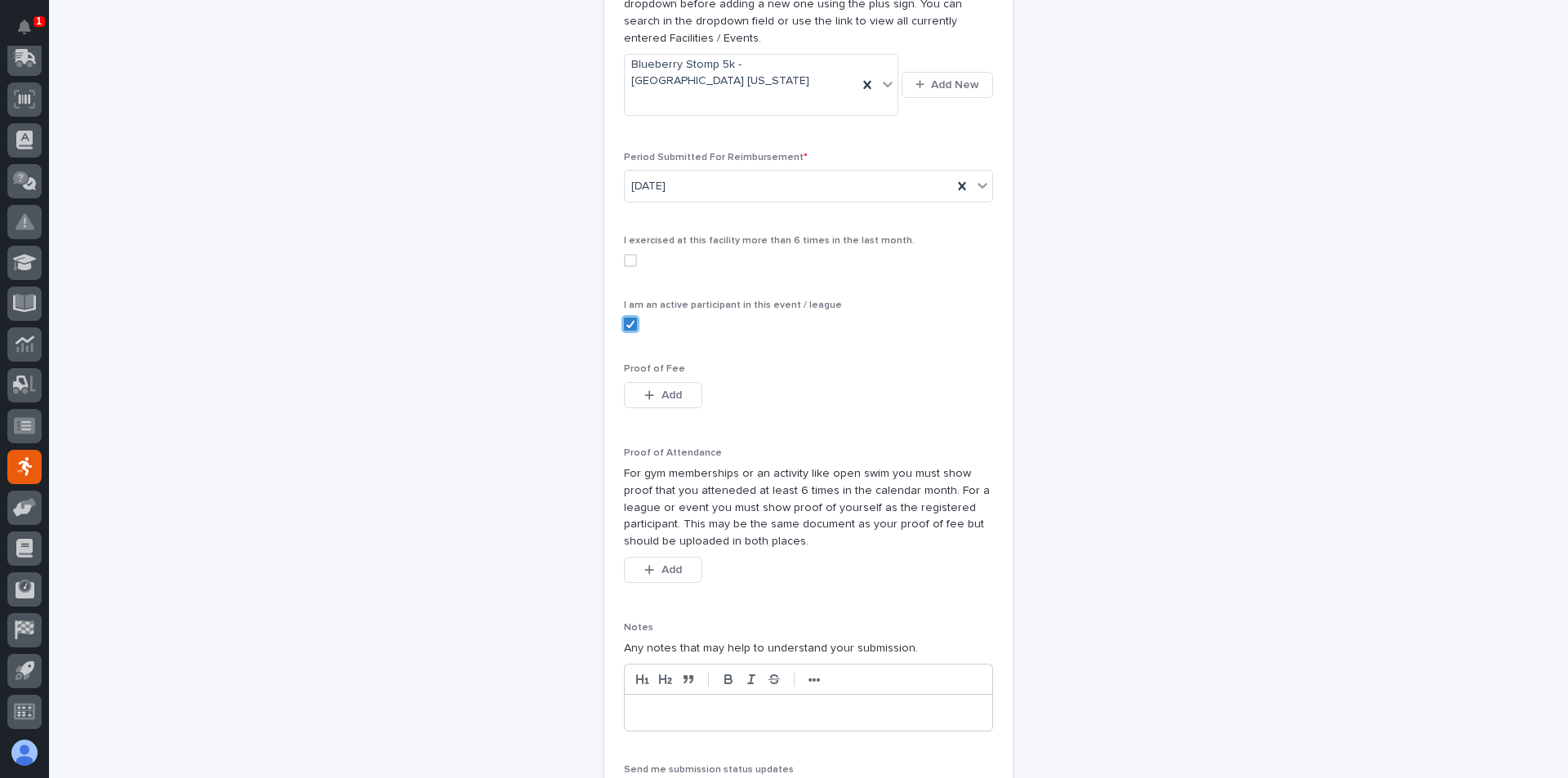
scroll to position [326, 0]
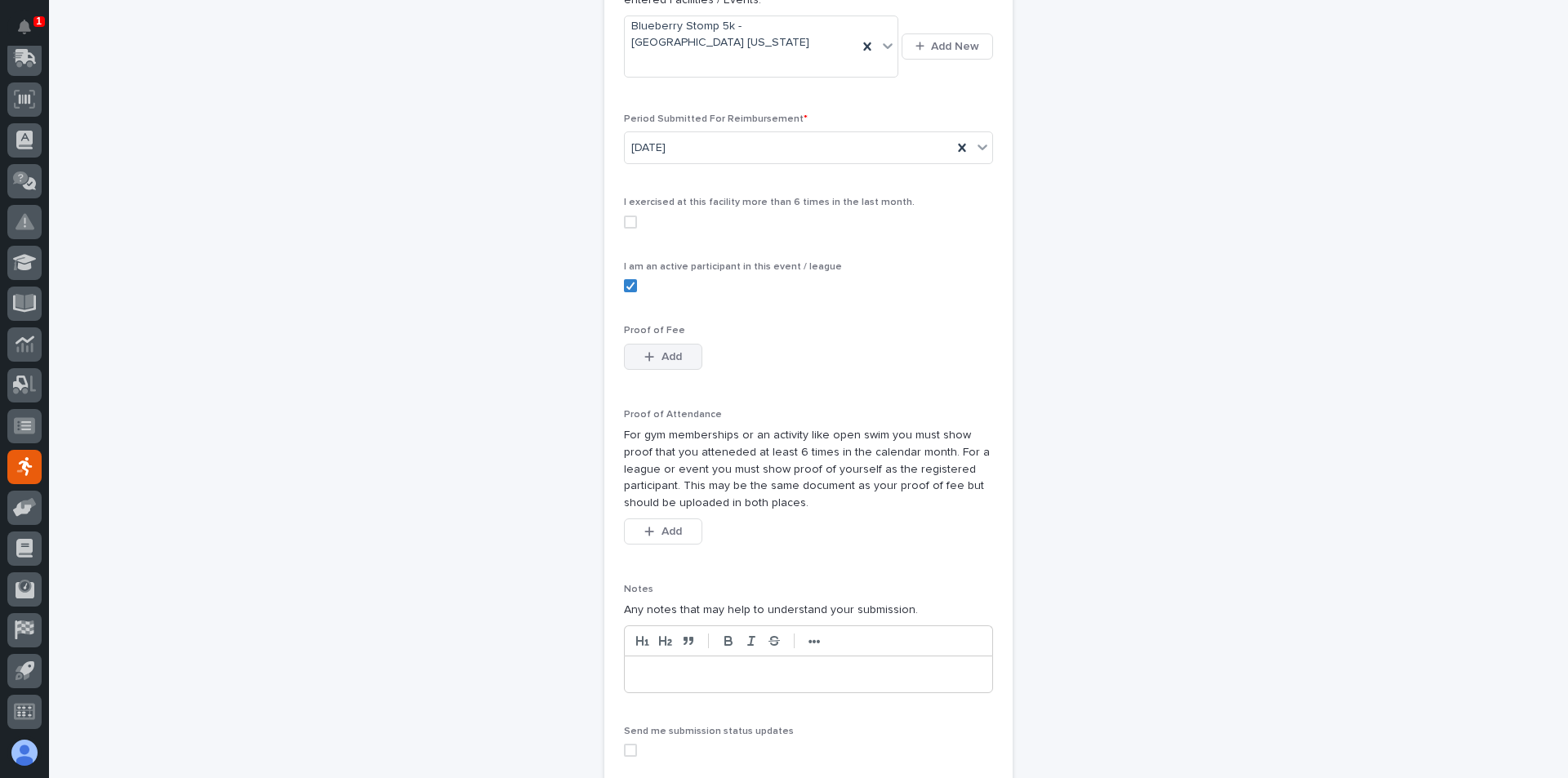
click at [661, 351] on span "Add" at bounding box center [671, 357] width 20 height 11
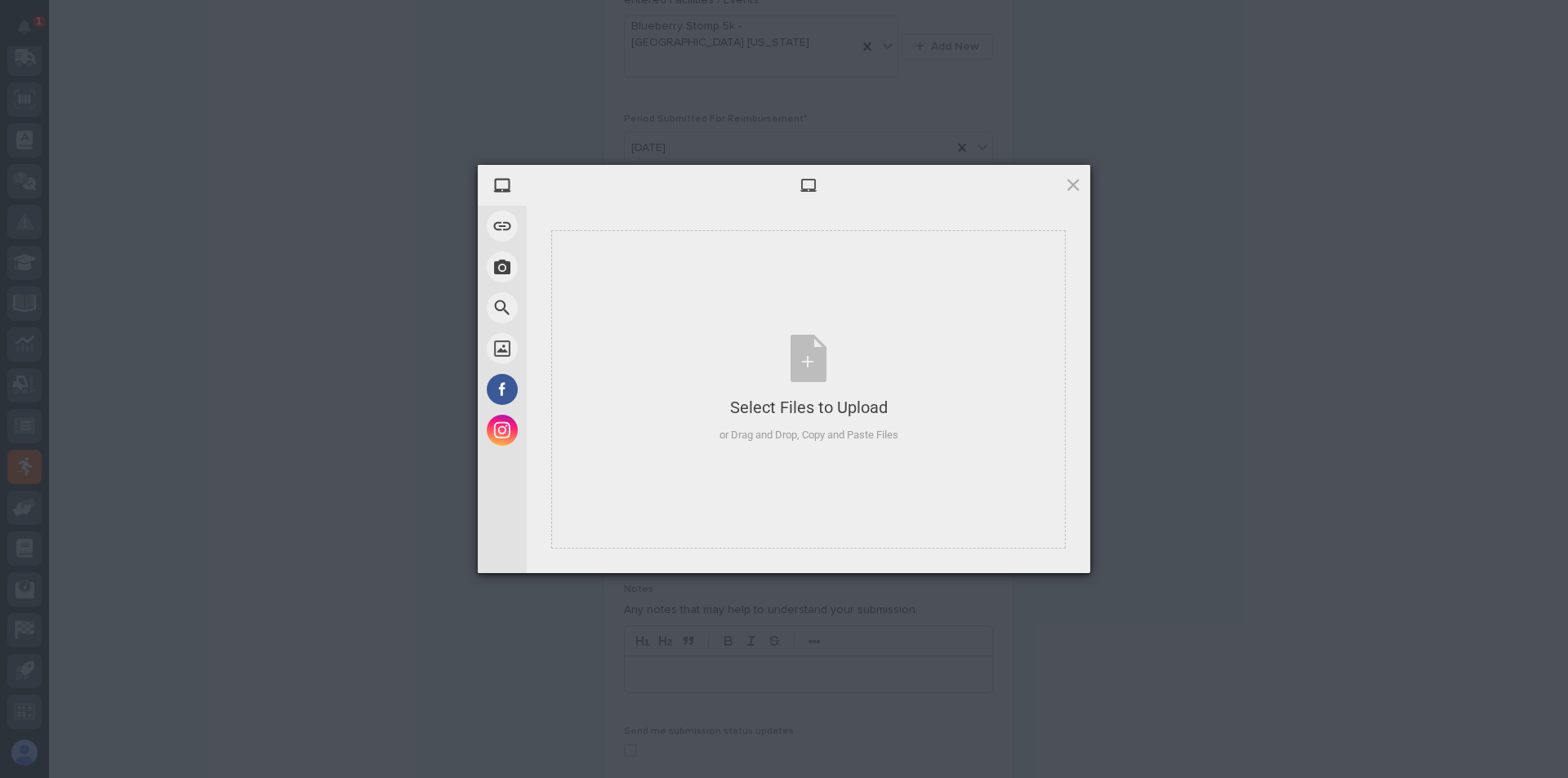
click at [1266, 255] on div "My Device Link (URL) Take Photo Web Search Unsplash Facebook Instagram Select F…" at bounding box center [784, 389] width 1568 height 778
click at [1071, 181] on span at bounding box center [1072, 183] width 18 height 18
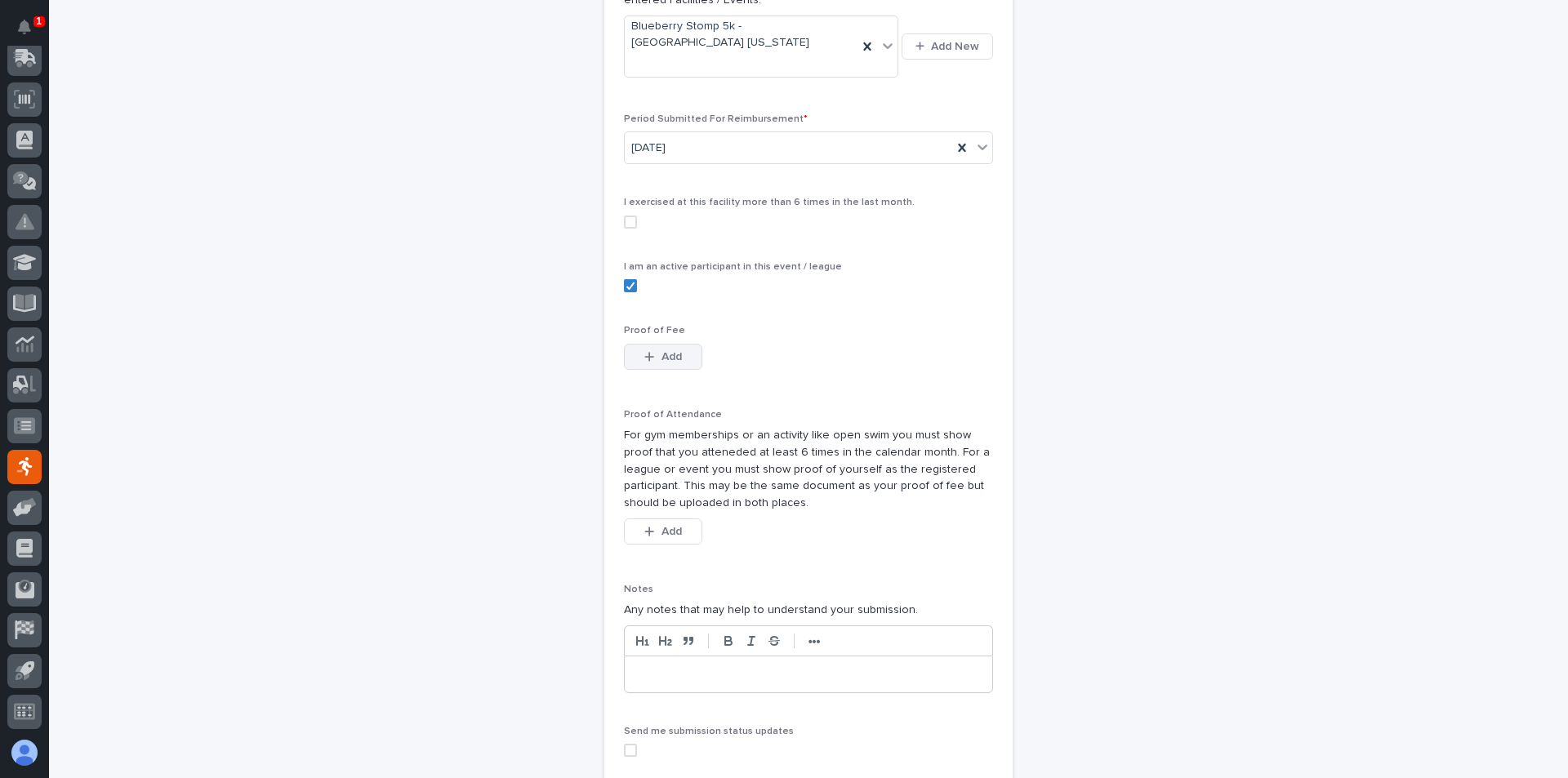
click at [680, 344] on button "Add" at bounding box center [662, 357] width 78 height 26
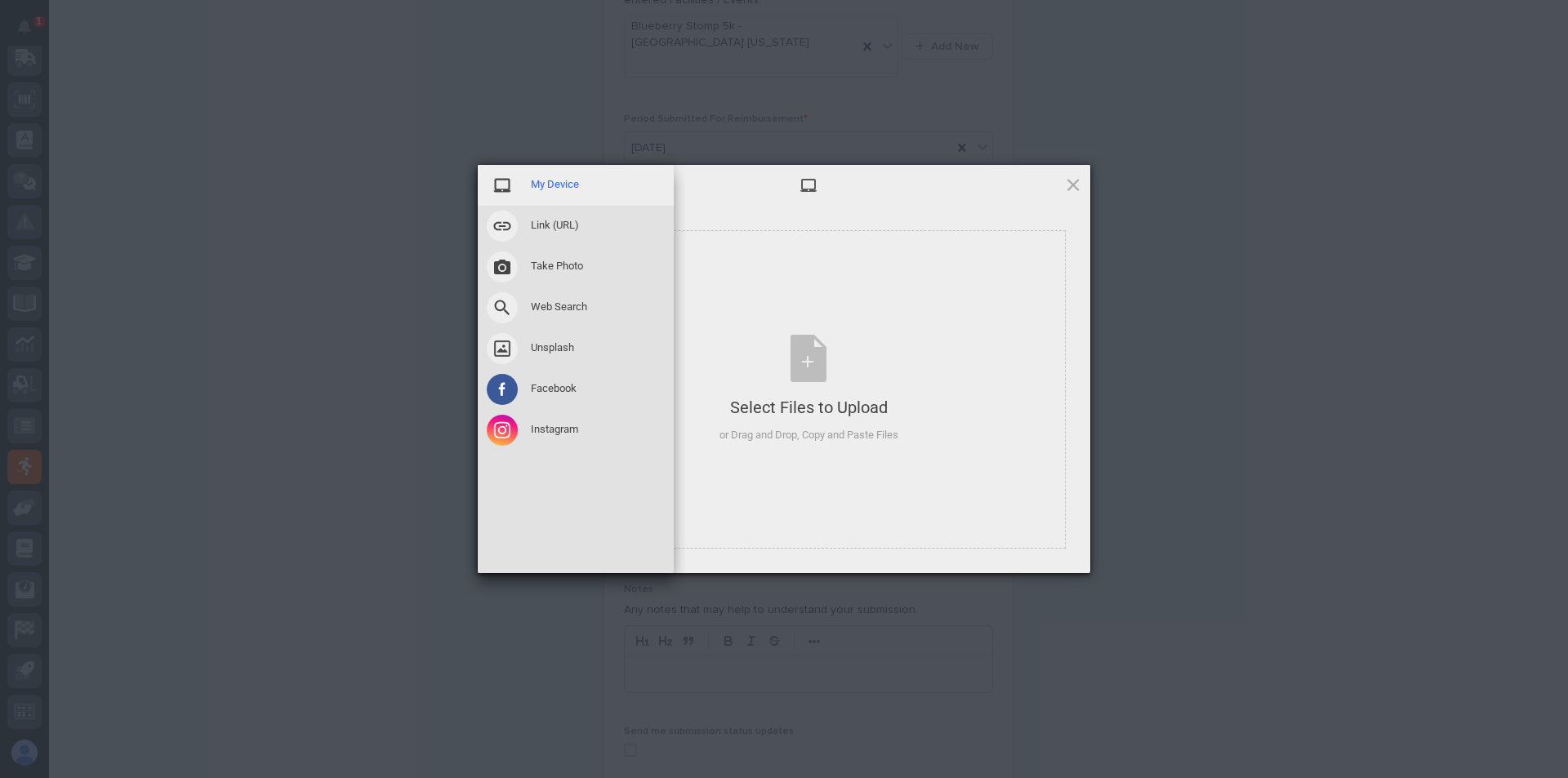
click at [548, 187] on span "My Device" at bounding box center [554, 184] width 48 height 15
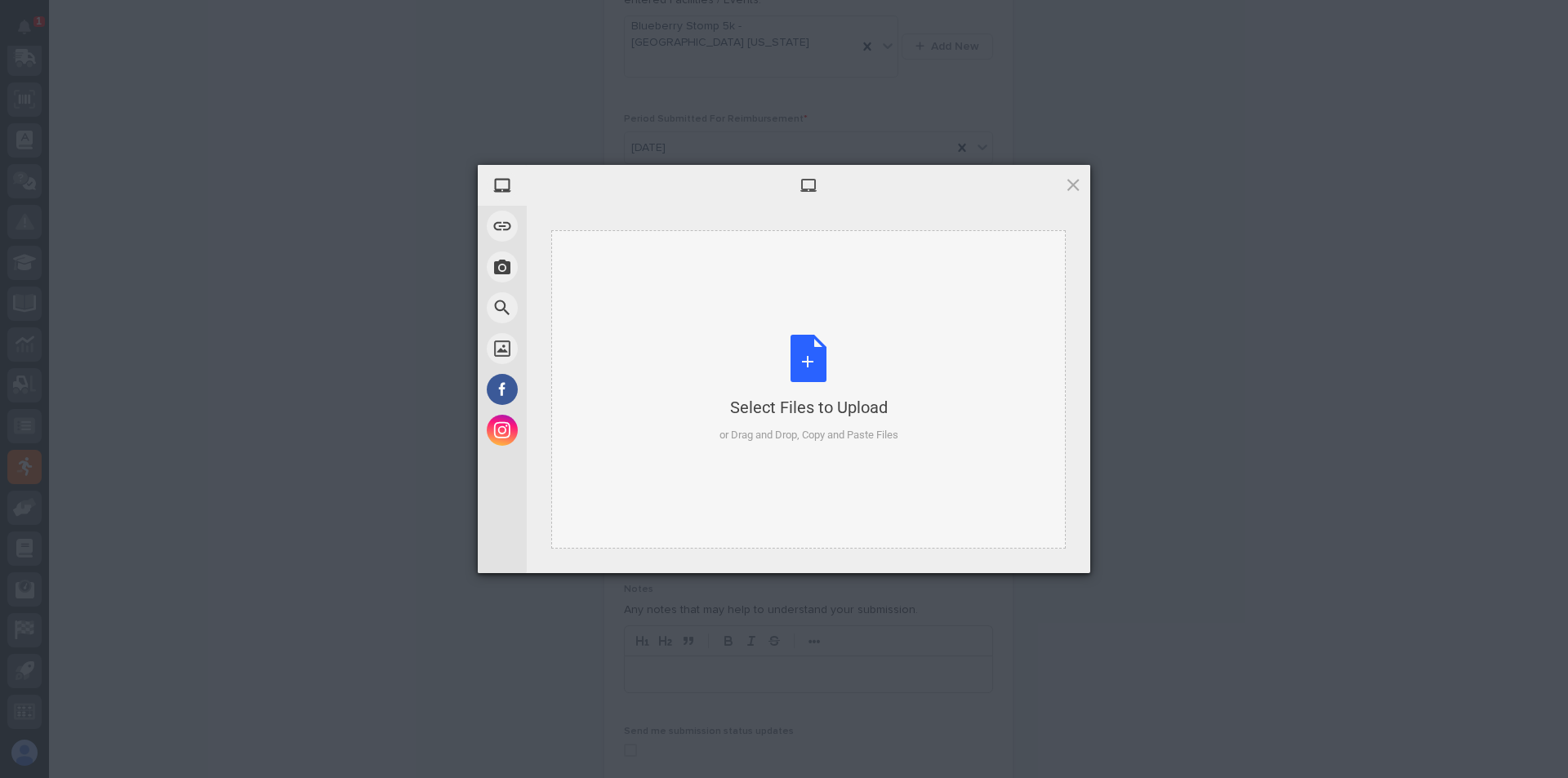
click at [832, 361] on div "Select Files to Upload or Drag and Drop, Copy and Paste Files" at bounding box center [809, 389] width 179 height 109
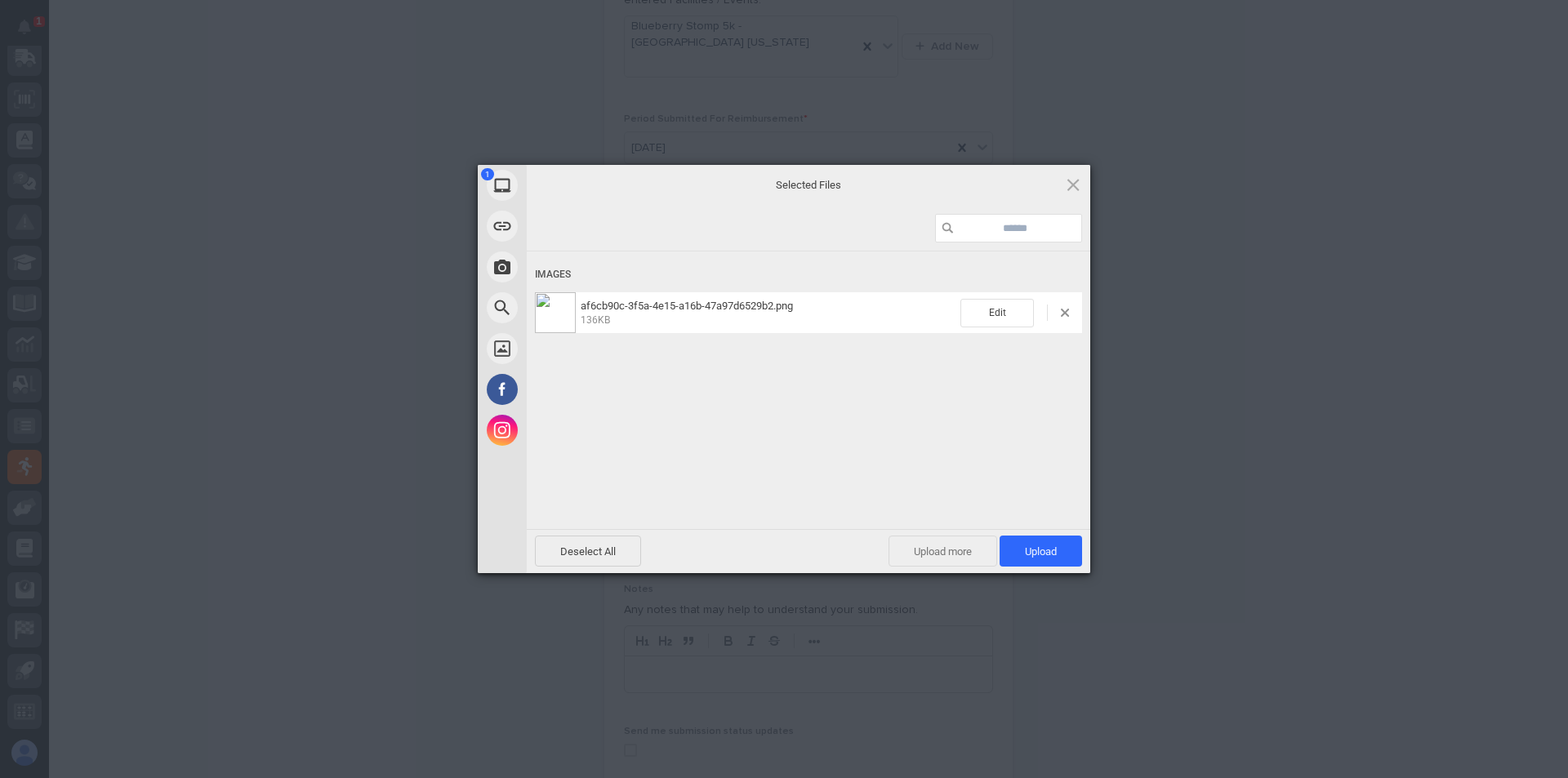
click at [936, 558] on span "Upload more" at bounding box center [943, 551] width 109 height 31
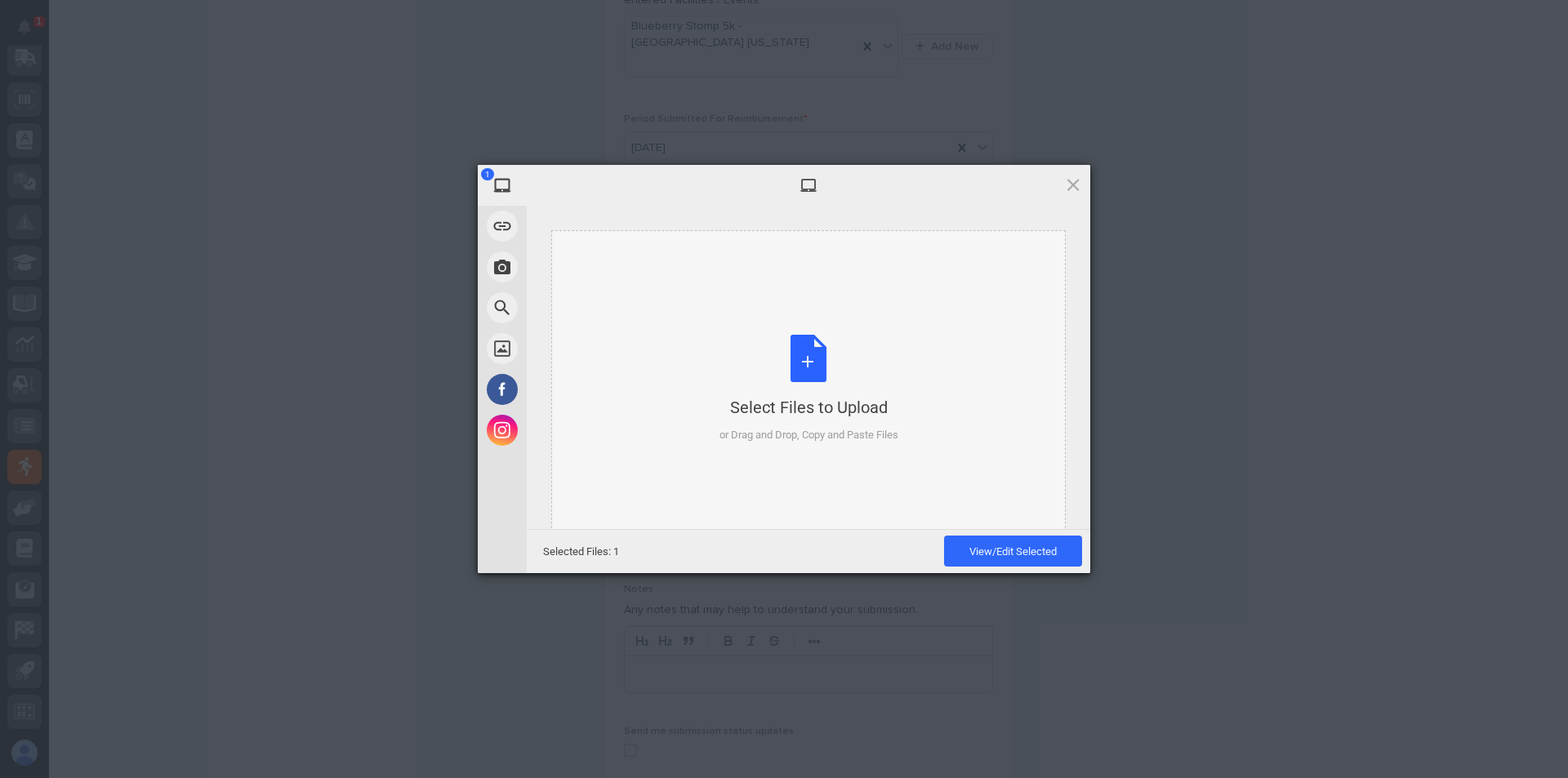
click at [808, 378] on div "Select Files to Upload or Drag and Drop, Copy and Paste Files" at bounding box center [809, 389] width 179 height 109
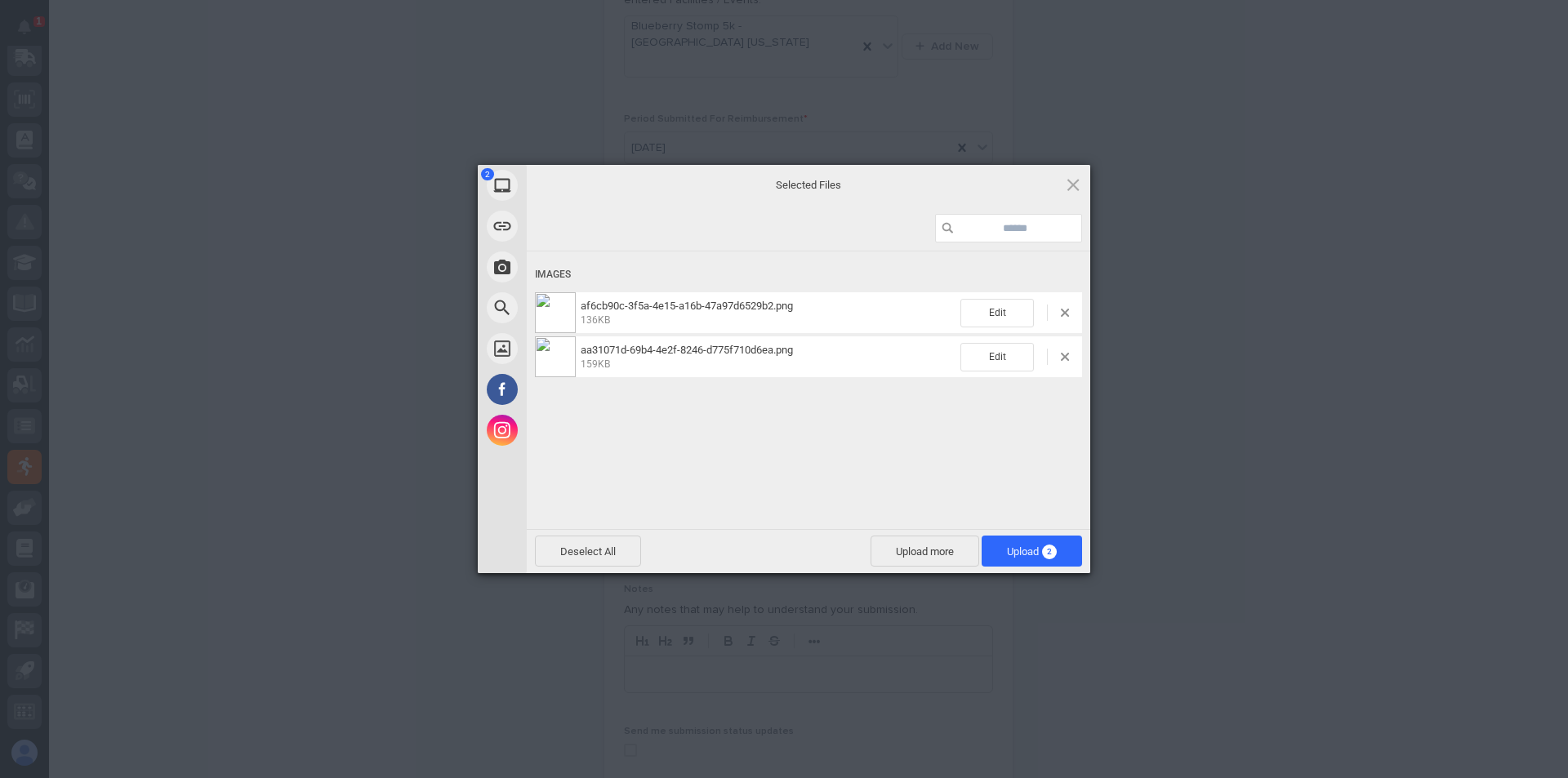
click at [565, 352] on img at bounding box center [555, 357] width 41 height 41
click at [688, 310] on span "af6cb90c-3f5a-4e15-a16b-47a97d6529b2.png" at bounding box center [686, 305] width 212 height 12
click at [1014, 545] on span "Upload 2" at bounding box center [1032, 550] width 50 height 12
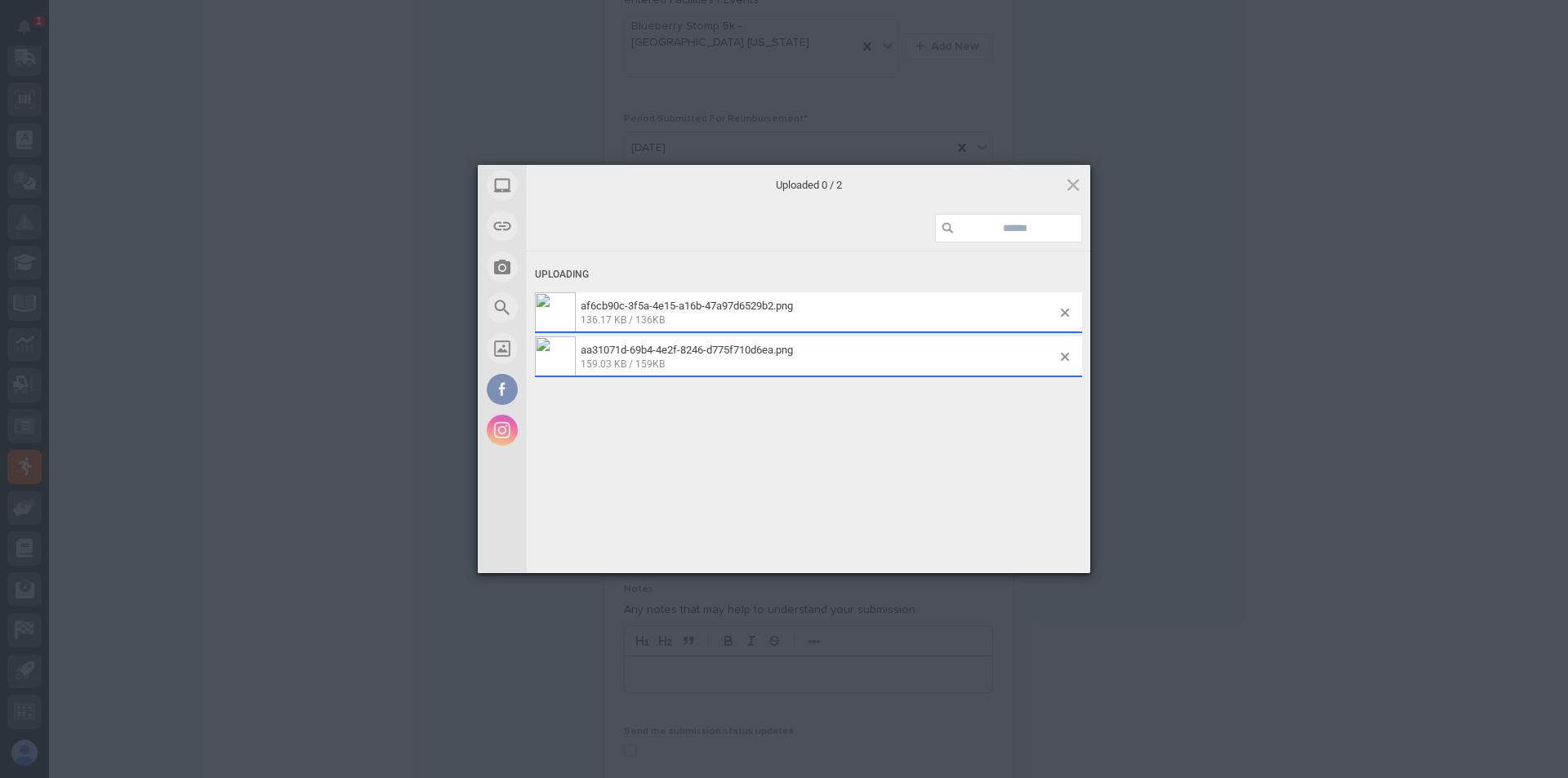
scroll to position [356, 0]
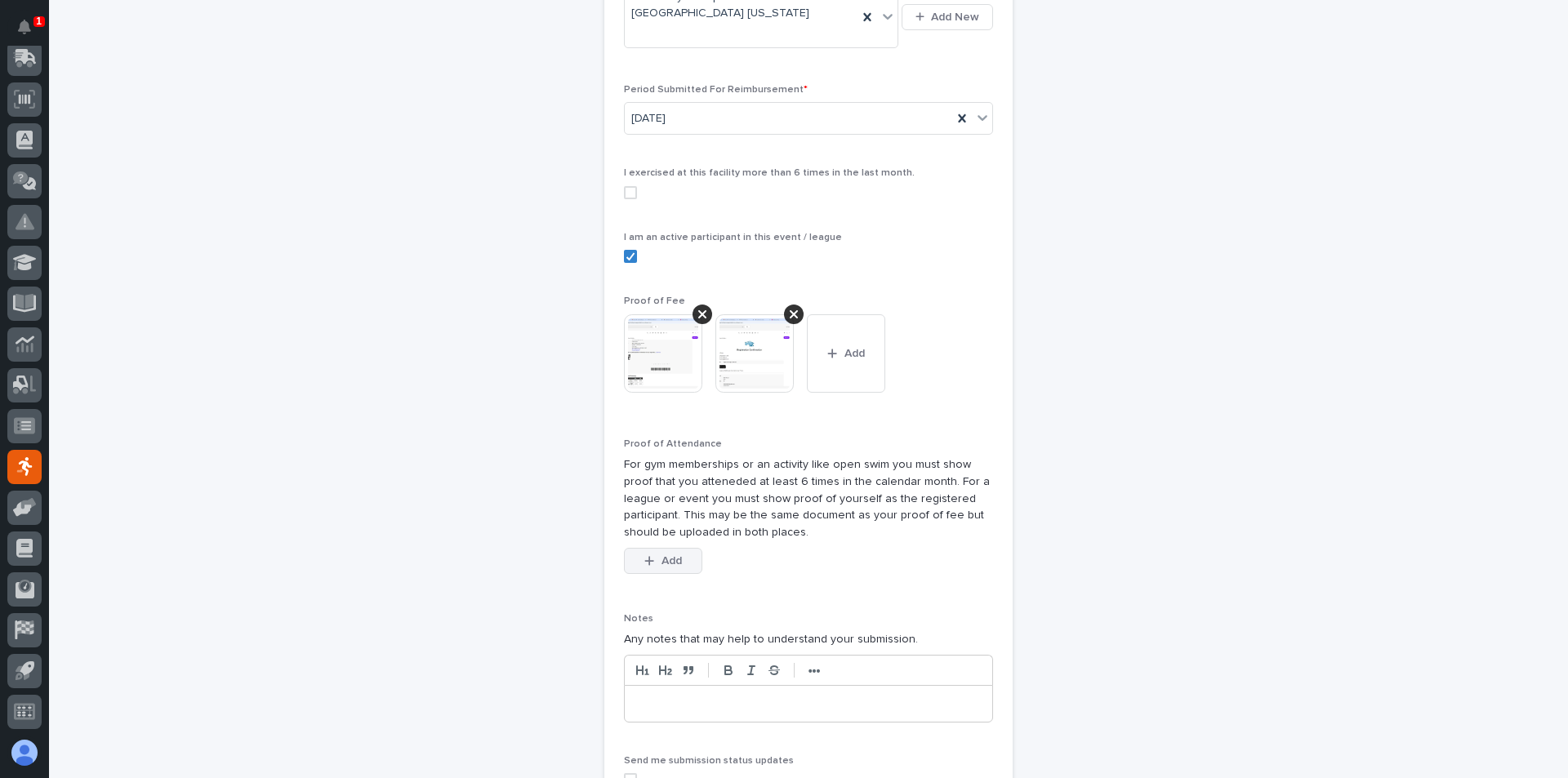
click at [665, 555] on span "Add" at bounding box center [671, 560] width 20 height 11
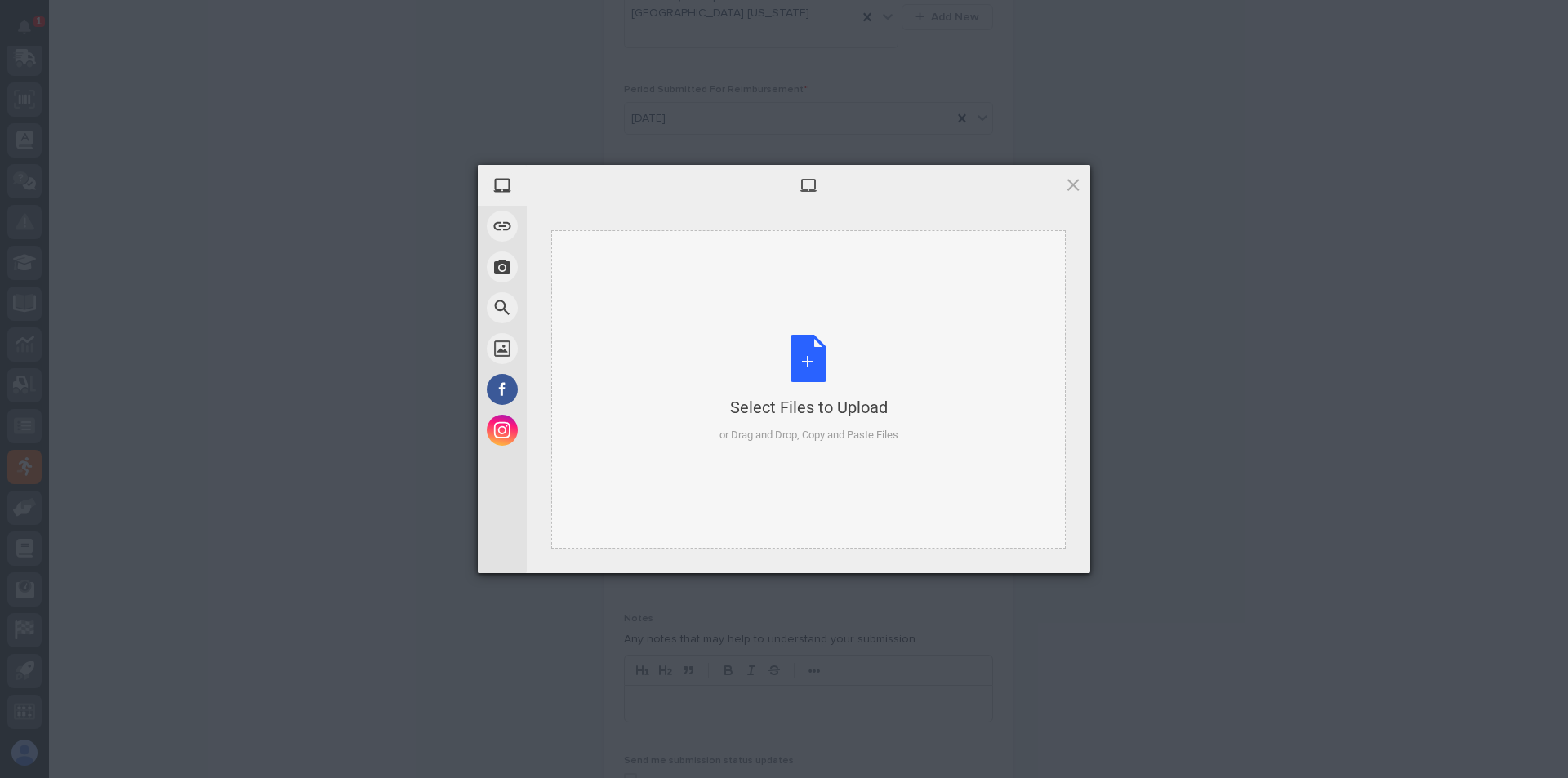
click at [813, 359] on div "Select Files to Upload or Drag and Drop, Copy and Paste Files" at bounding box center [809, 389] width 179 height 109
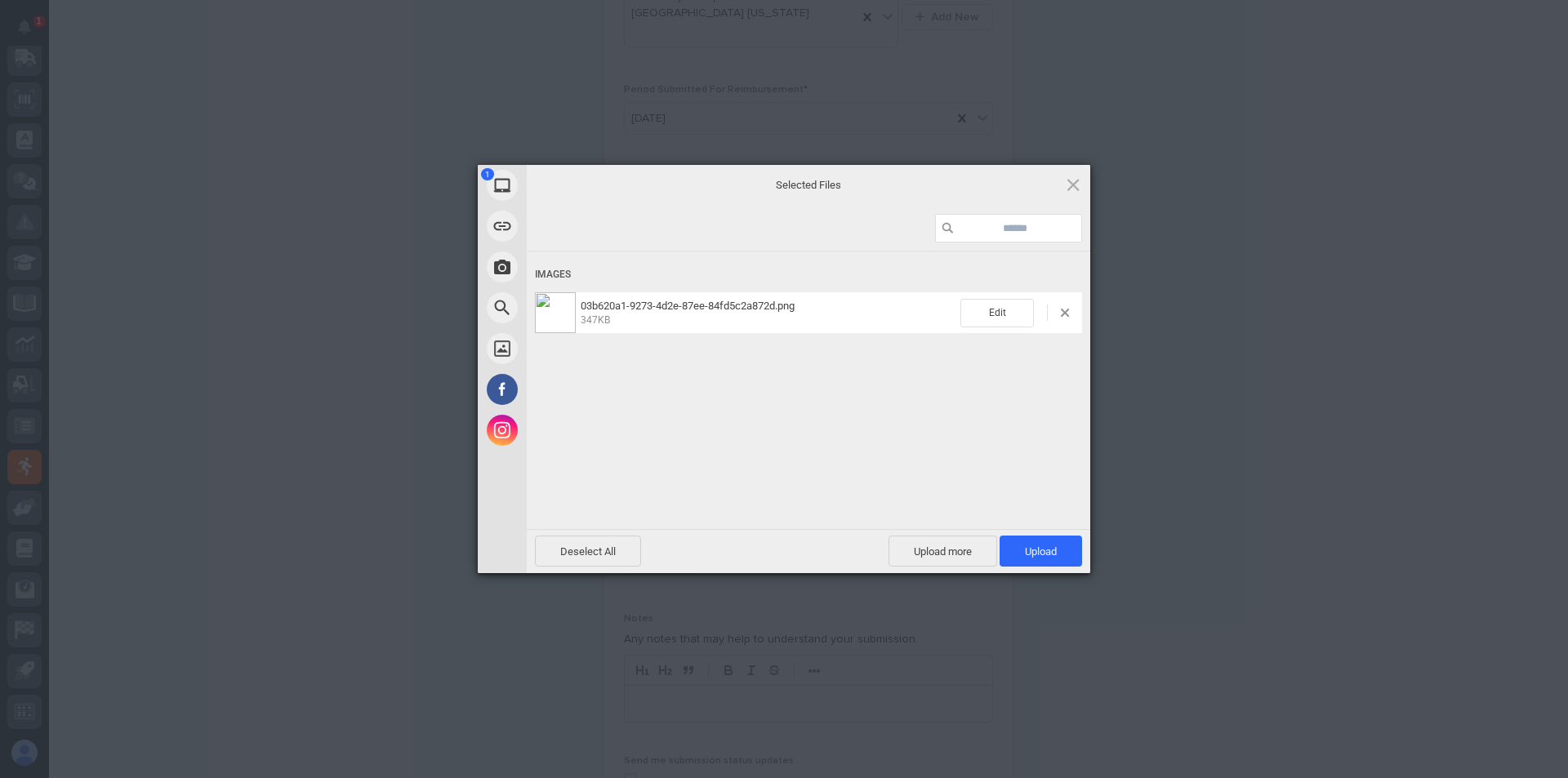
click at [552, 311] on img at bounding box center [555, 312] width 41 height 41
click at [1005, 316] on span "Edit" at bounding box center [997, 312] width 74 height 29
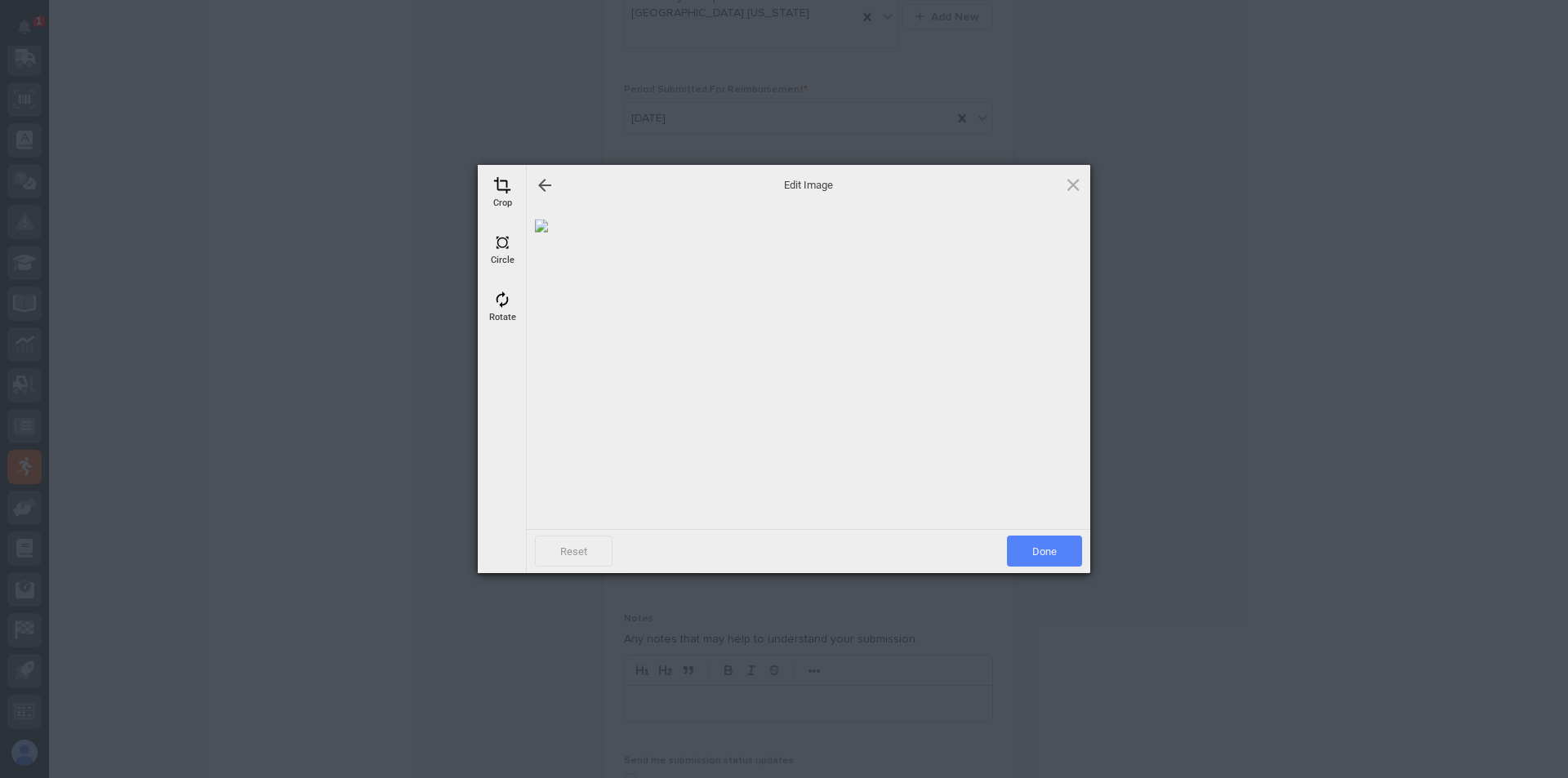
click at [1041, 543] on span "Done" at bounding box center [1044, 551] width 75 height 31
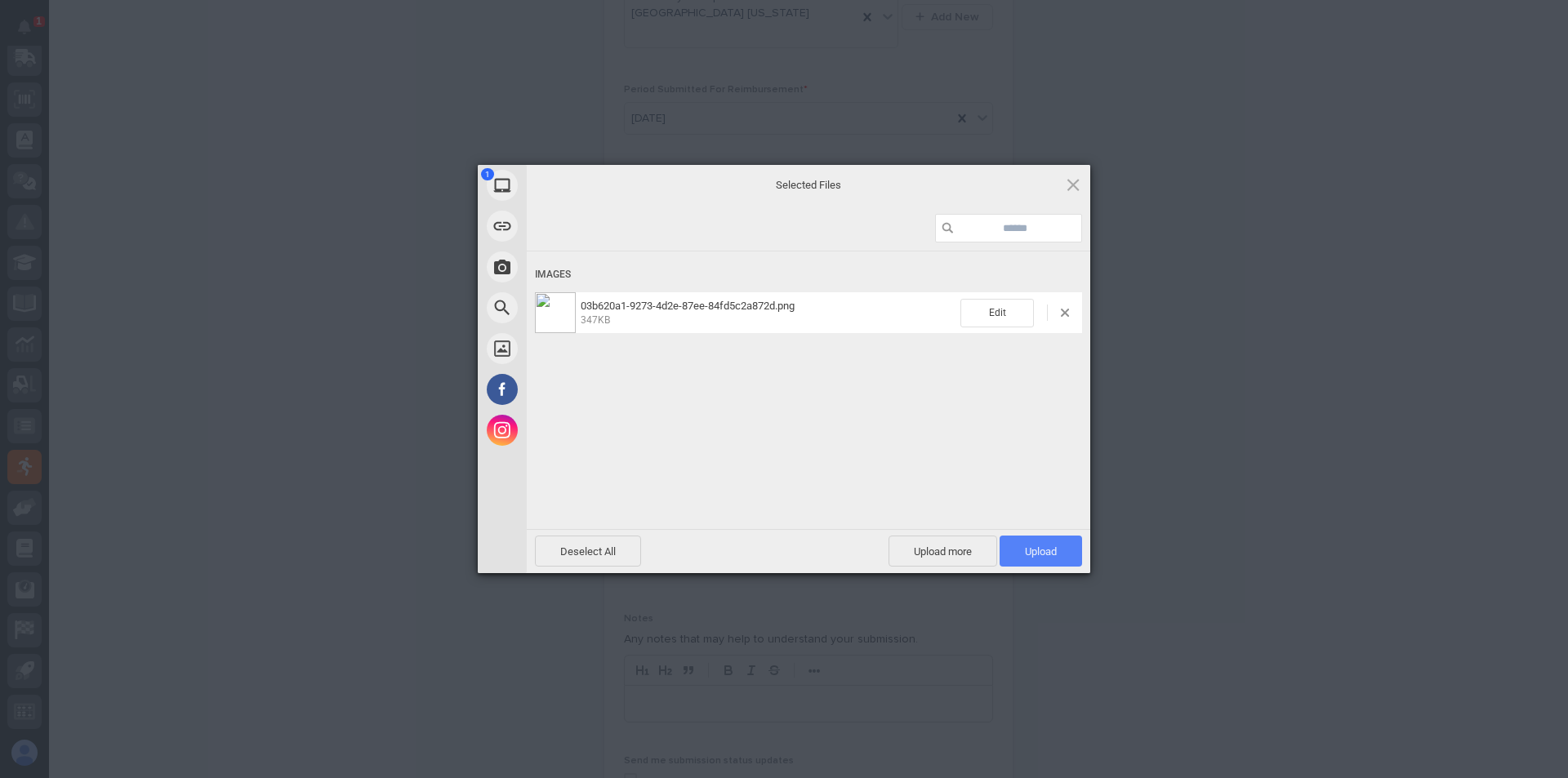
click at [1041, 543] on span "Upload 1" at bounding box center [1040, 551] width 82 height 31
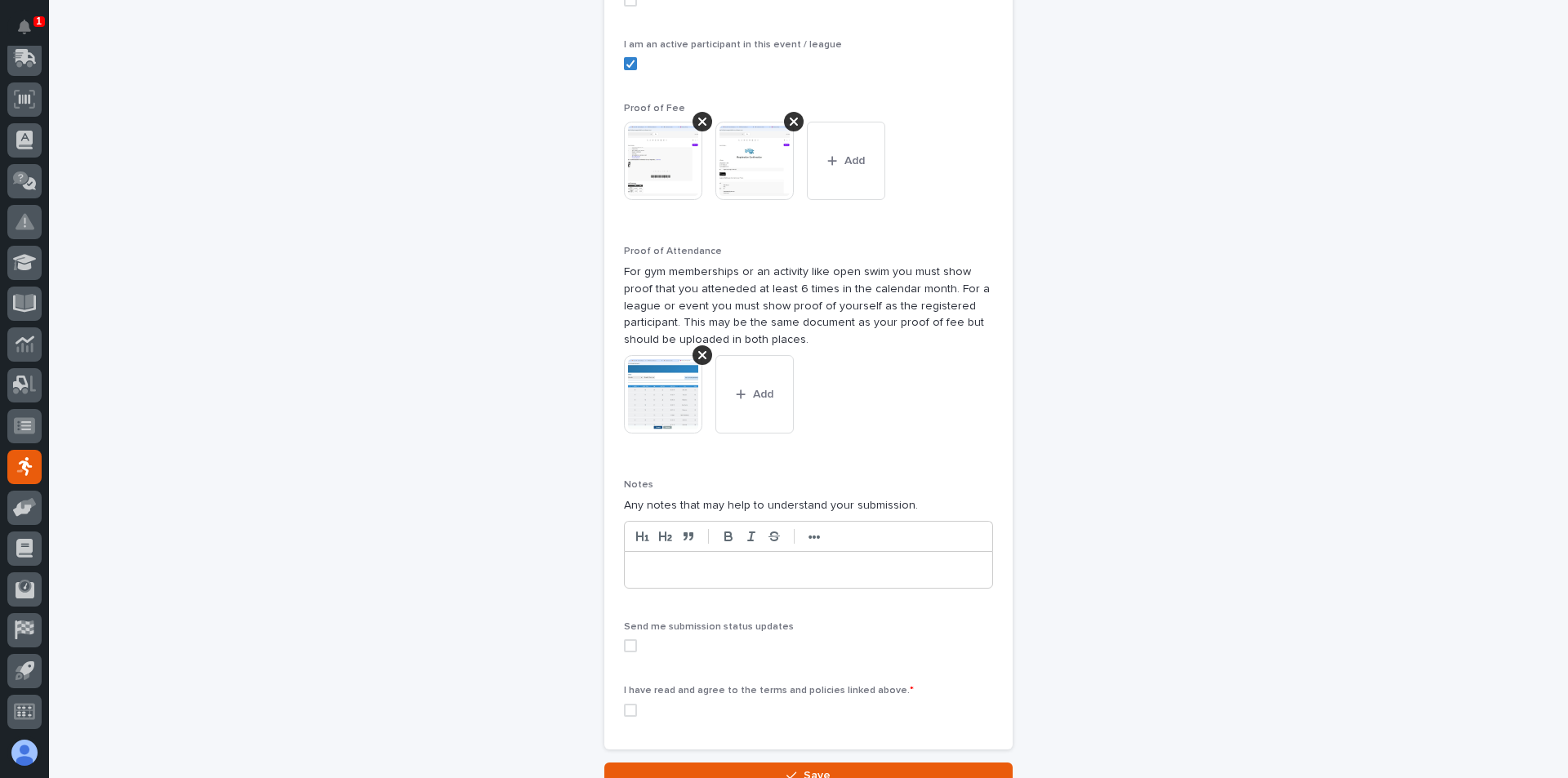
scroll to position [657, 0]
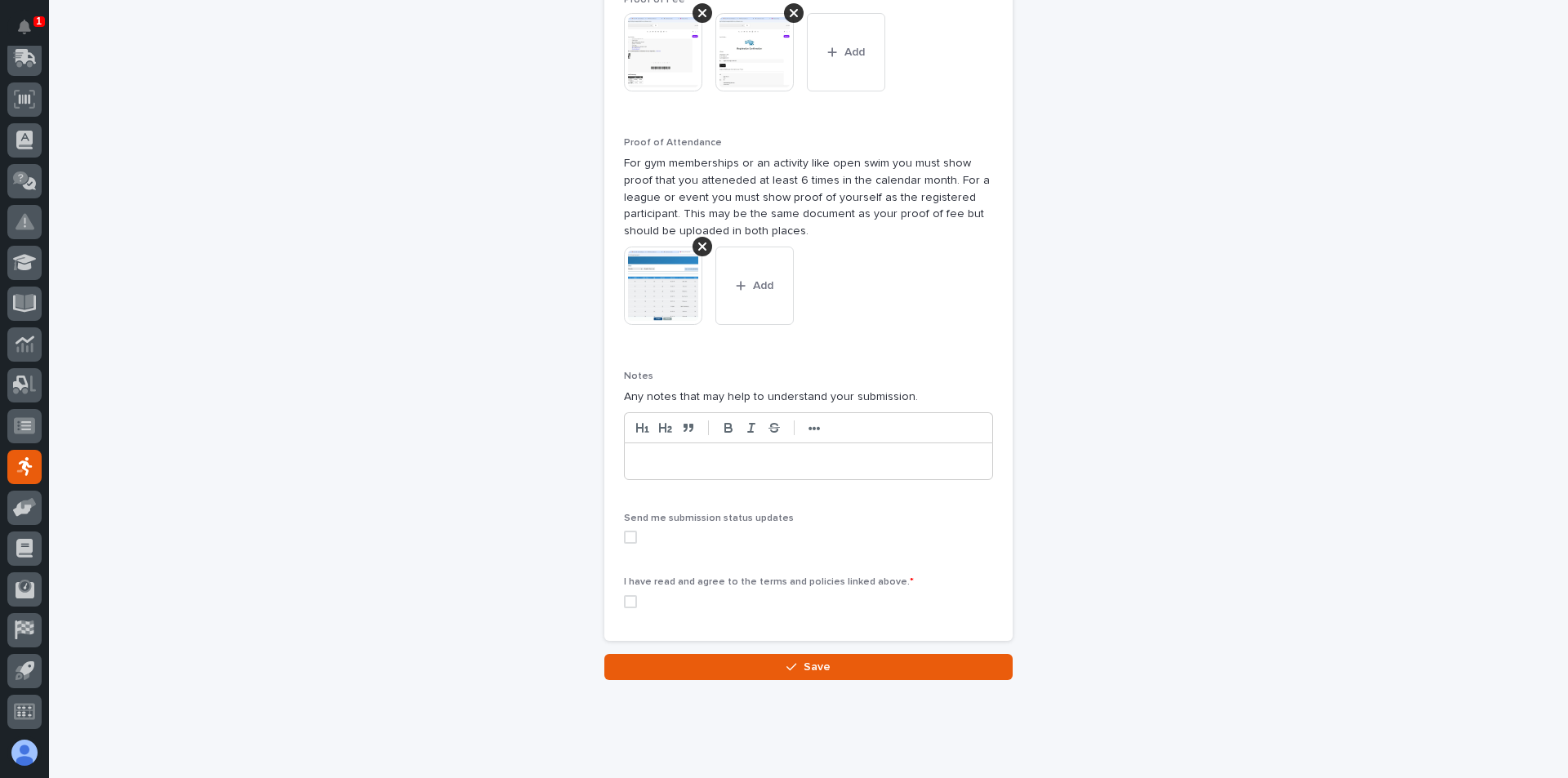
click at [624, 530] on span at bounding box center [630, 536] width 13 height 13
click at [628, 595] on span at bounding box center [630, 601] width 13 height 13
click at [764, 654] on button "Save" at bounding box center [808, 666] width 409 height 26
